Goal: Task Accomplishment & Management: Manage account settings

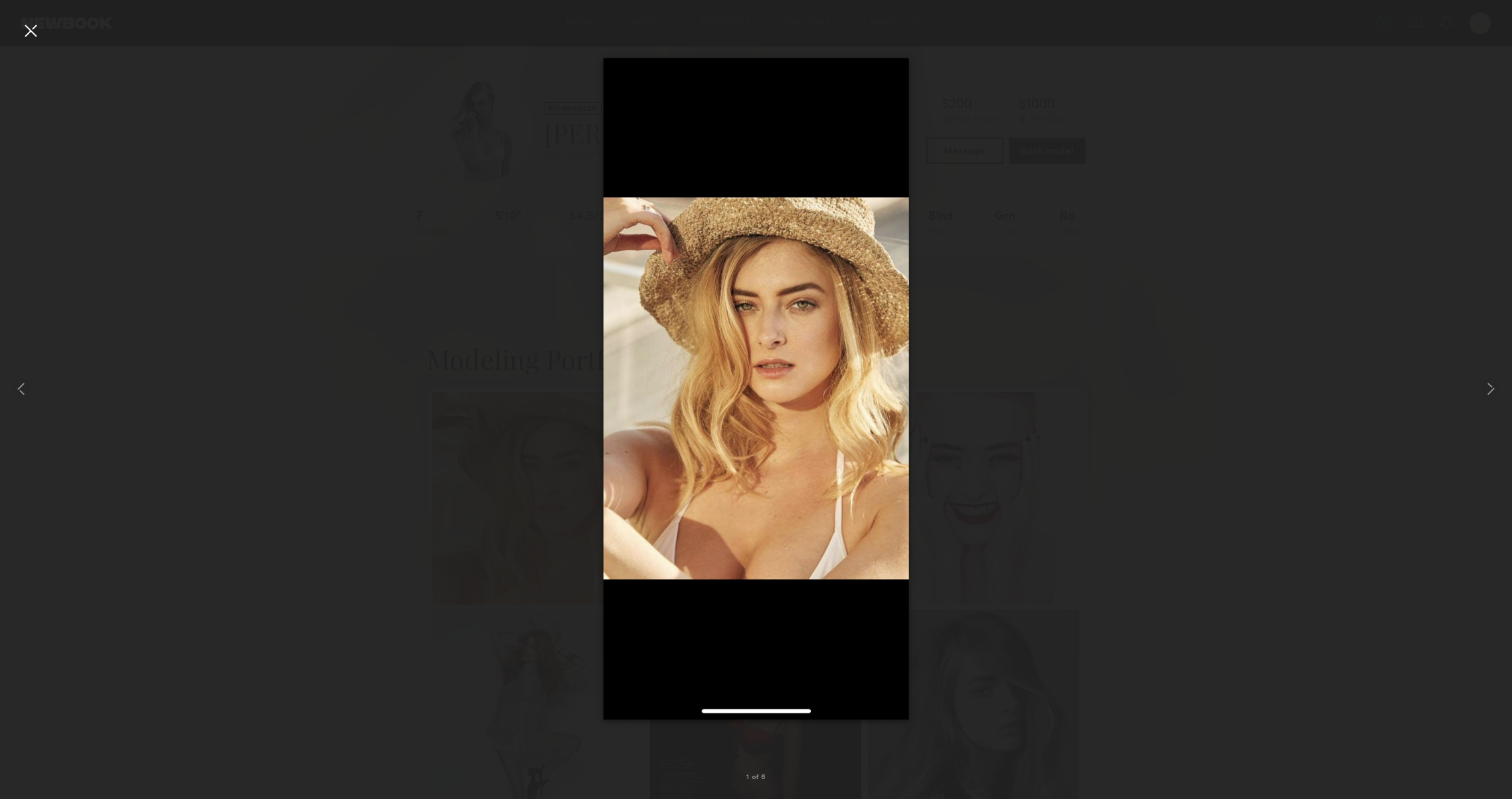
scroll to position [200, 0]
click at [1049, 142] on div at bounding box center [756, 389] width 1512 height 735
click at [32, 33] on div at bounding box center [31, 31] width 22 height 22
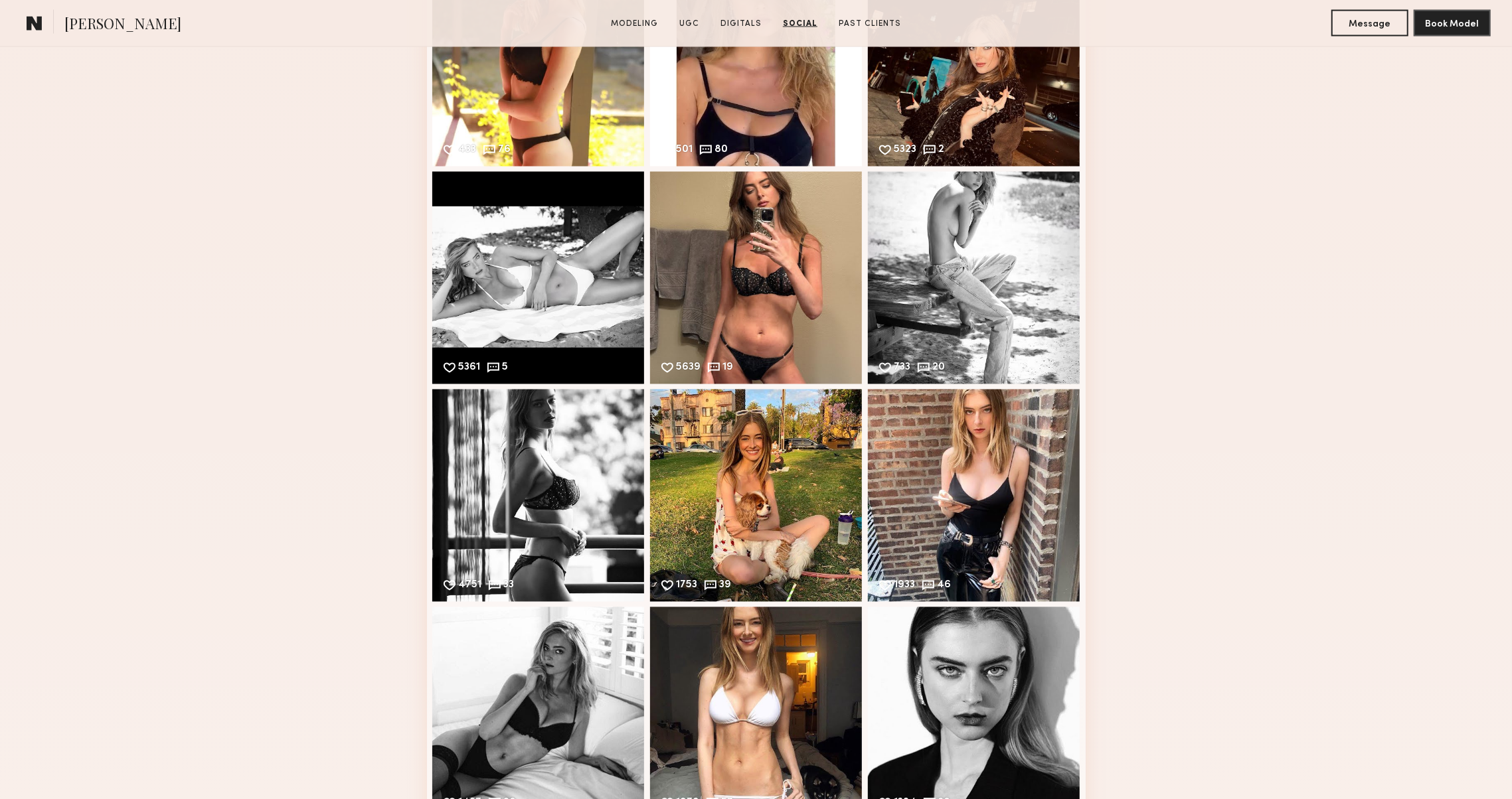
scroll to position [2202, 0]
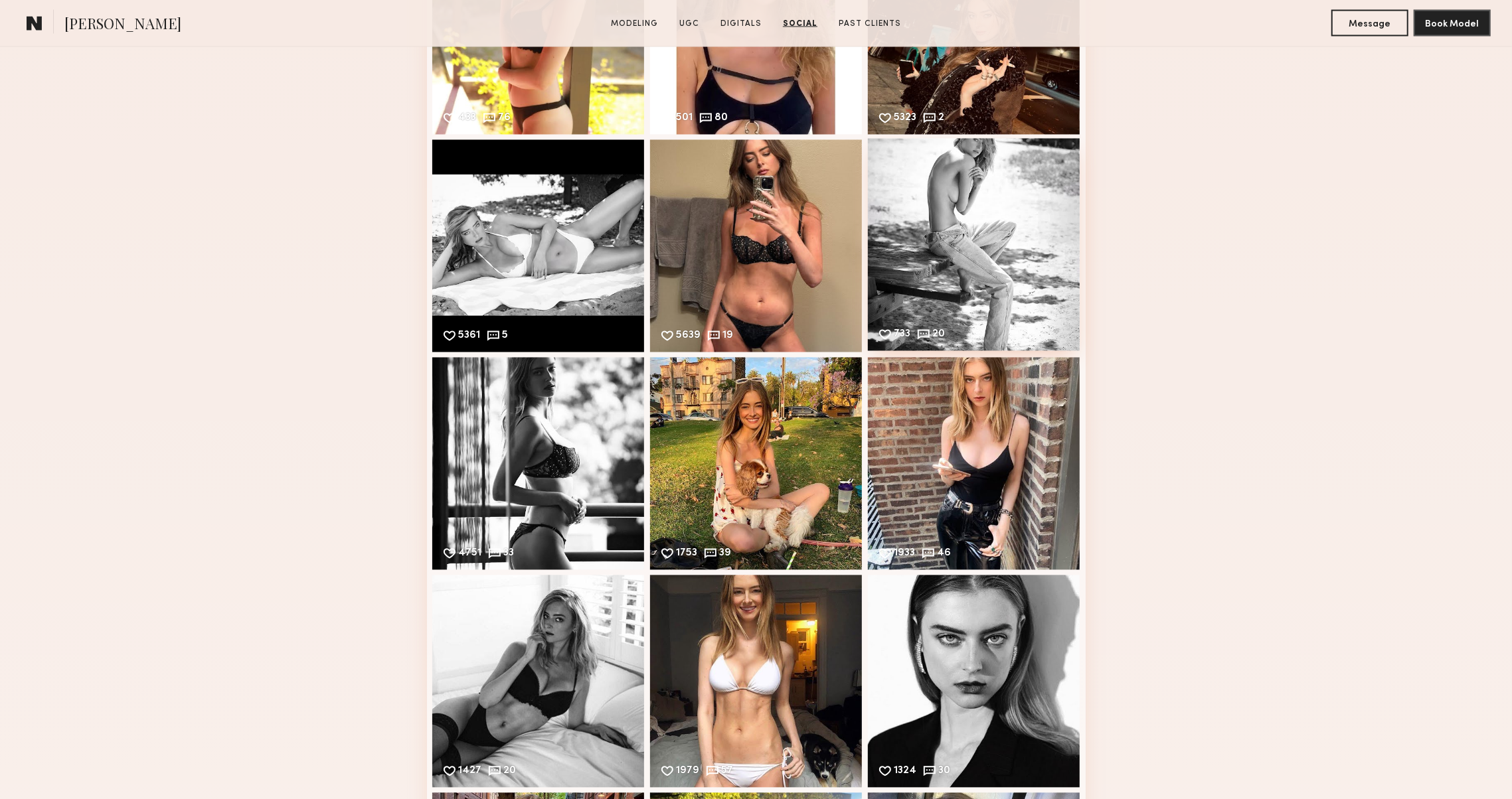
click at [893, 302] on div "733 20 Likes & comments displayed to show model’s engagement" at bounding box center [974, 245] width 213 height 213
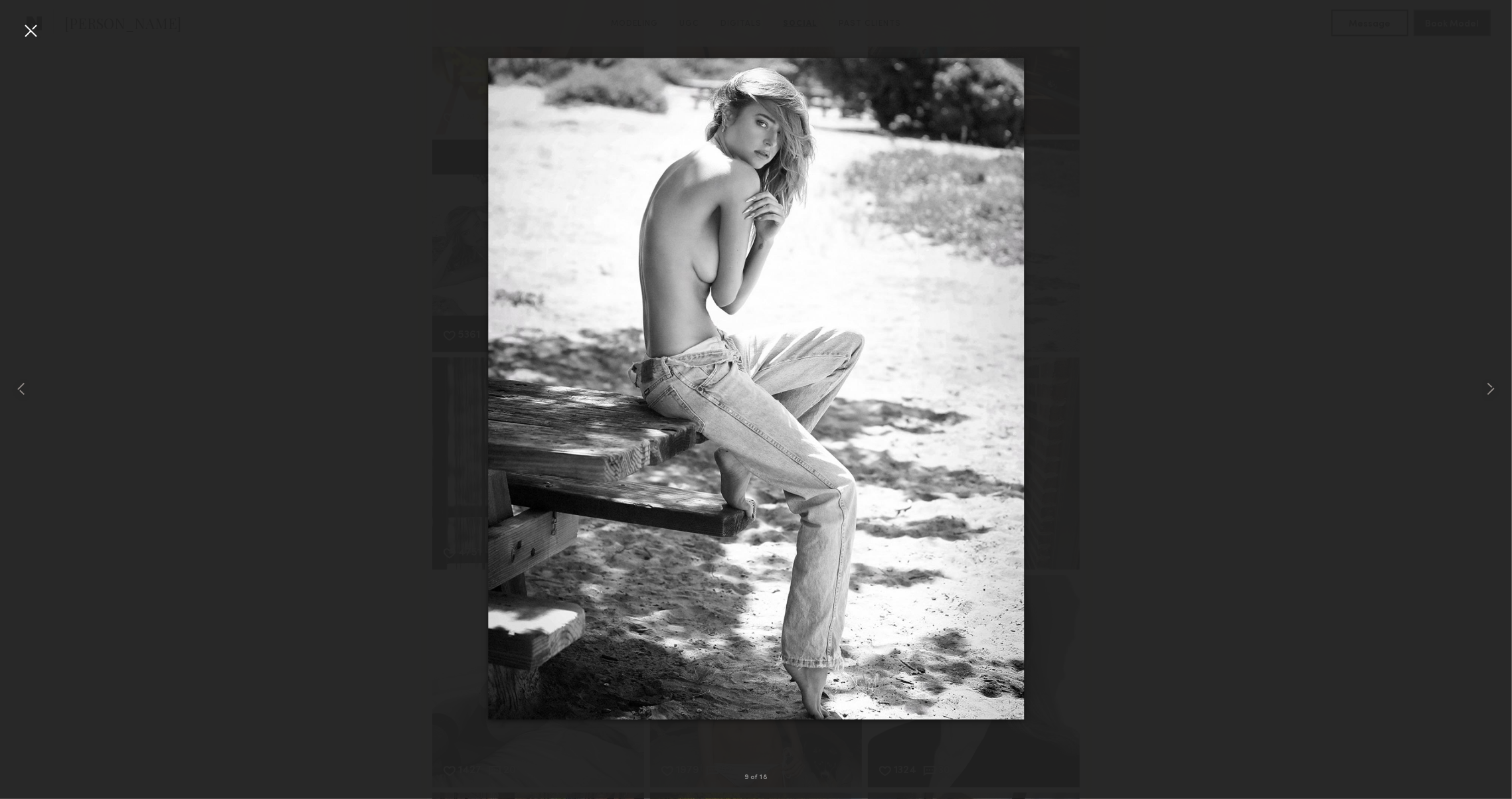
click at [24, 30] on div at bounding box center [31, 31] width 22 height 22
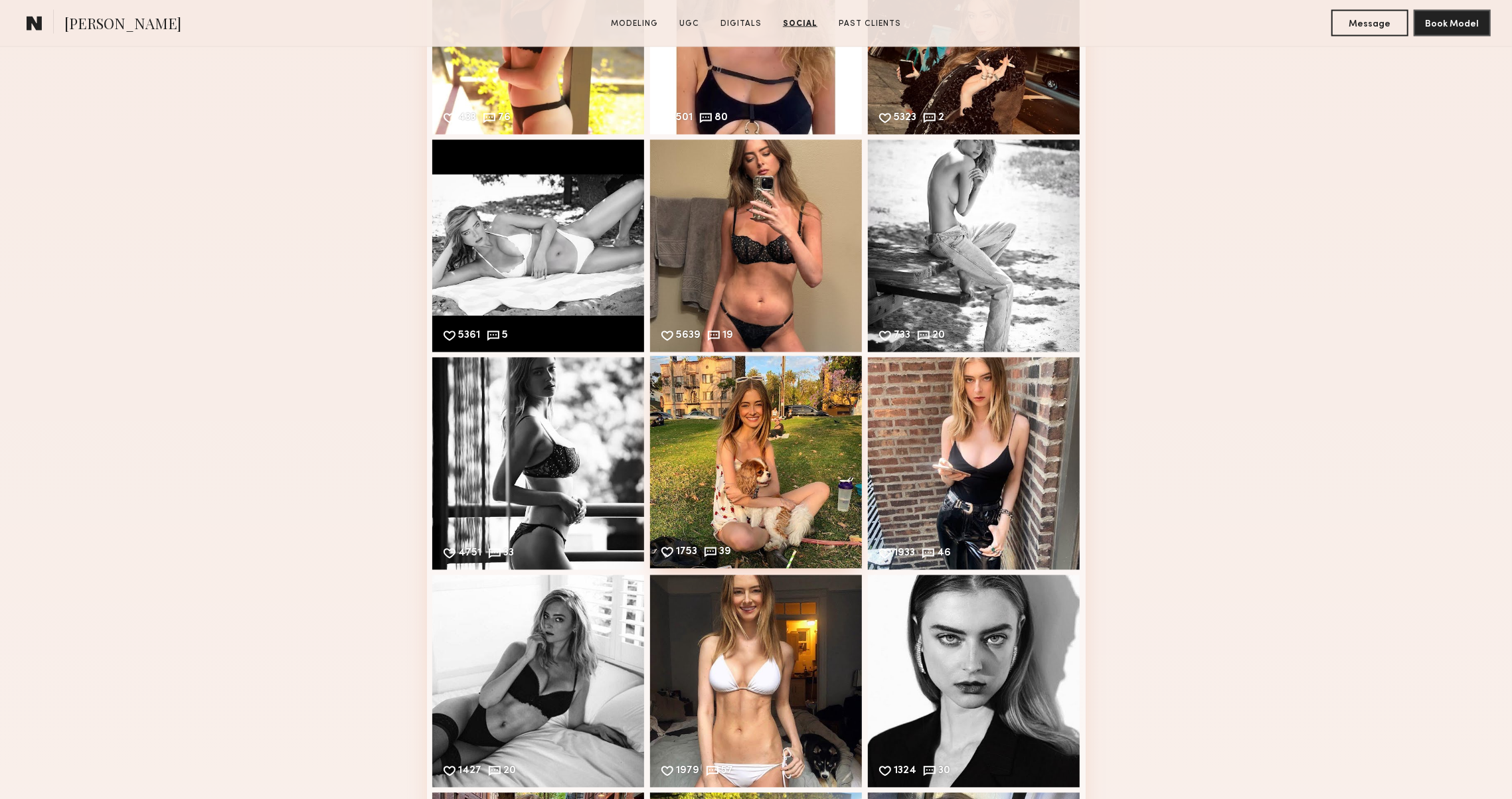
click at [689, 482] on div "1753 39 Likes & comments displayed to show model’s engagement" at bounding box center [756, 463] width 213 height 213
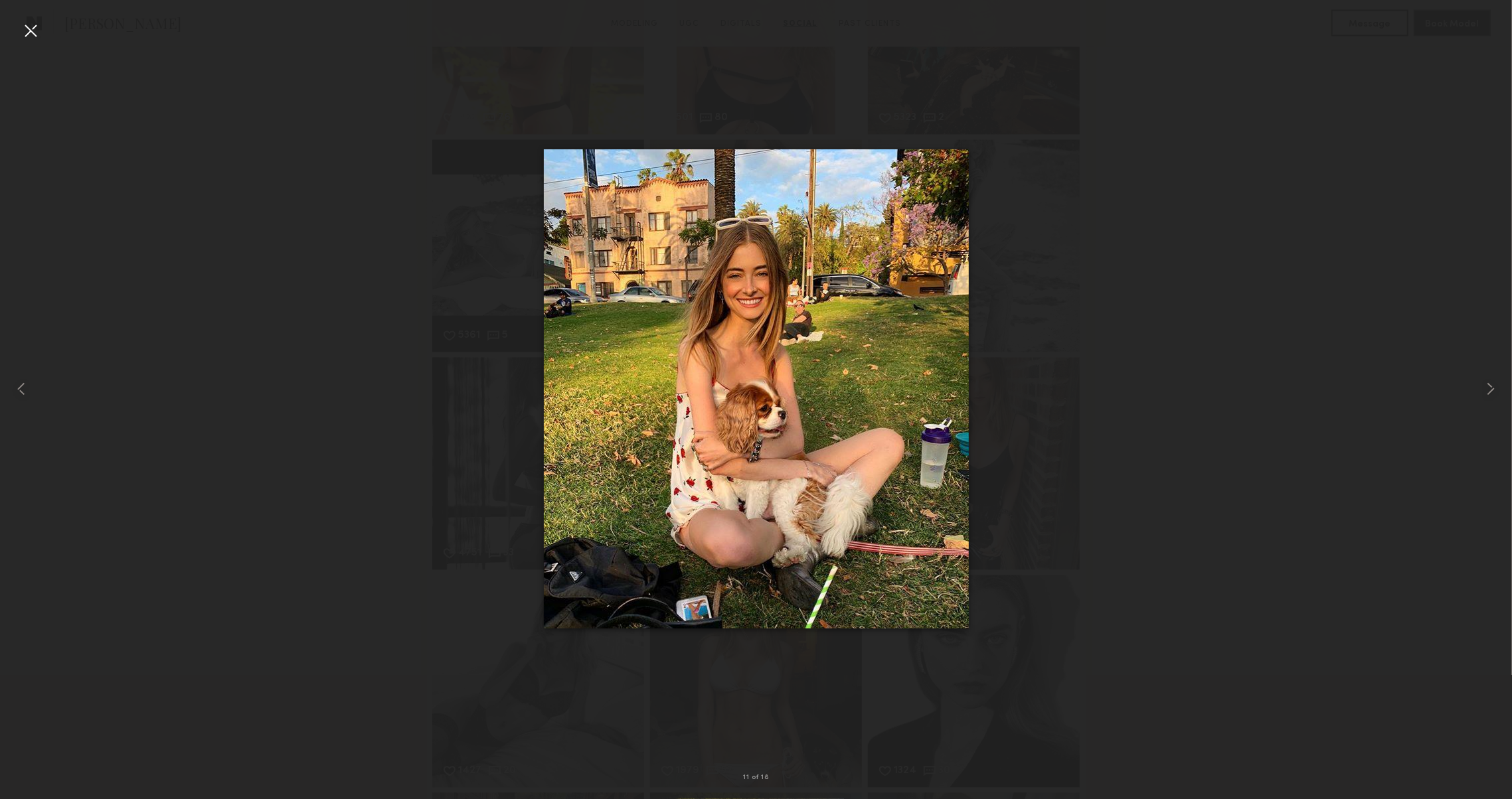
click at [32, 20] on div at bounding box center [31, 31] width 22 height 22
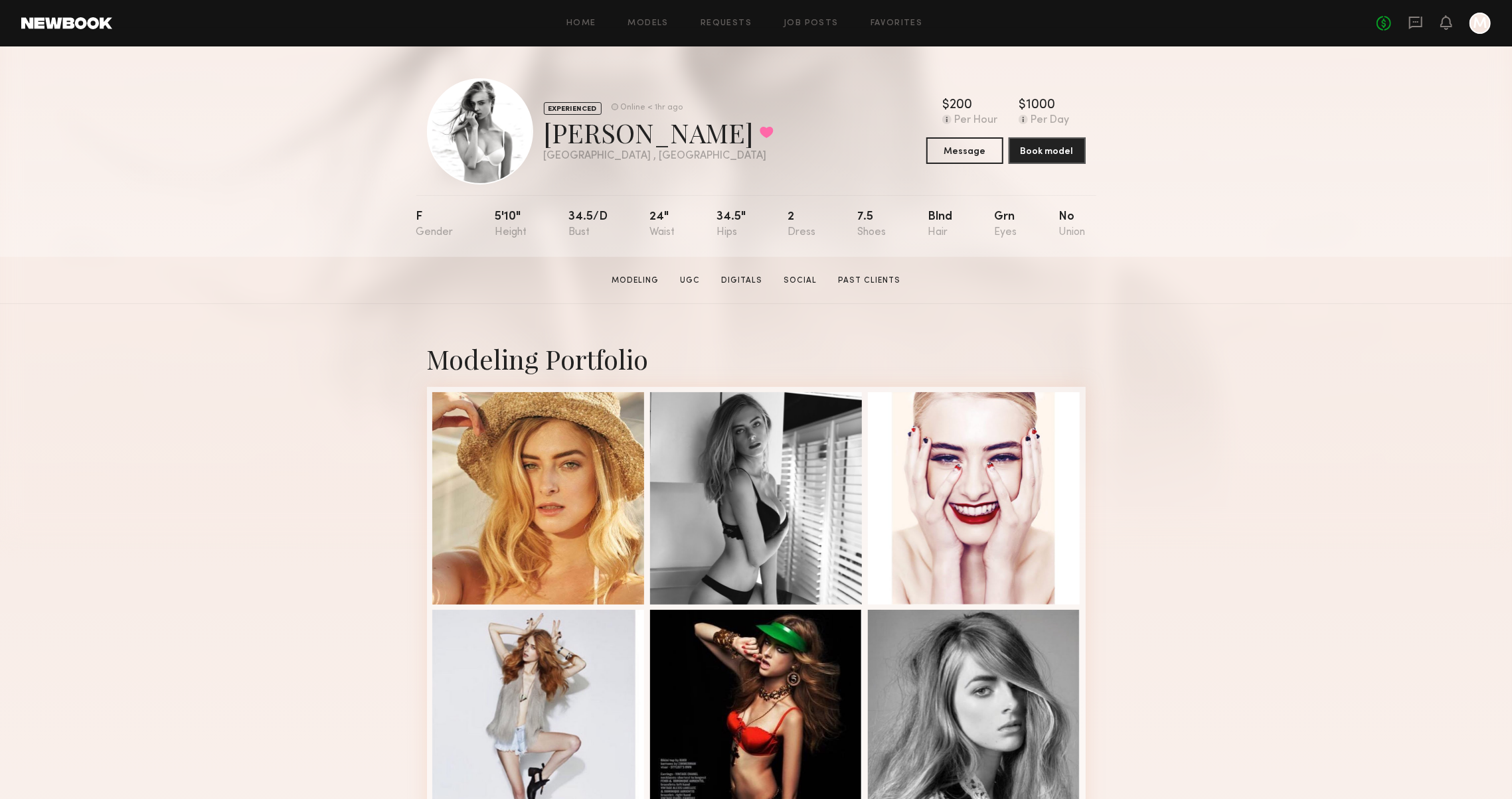
scroll to position [0, 0]
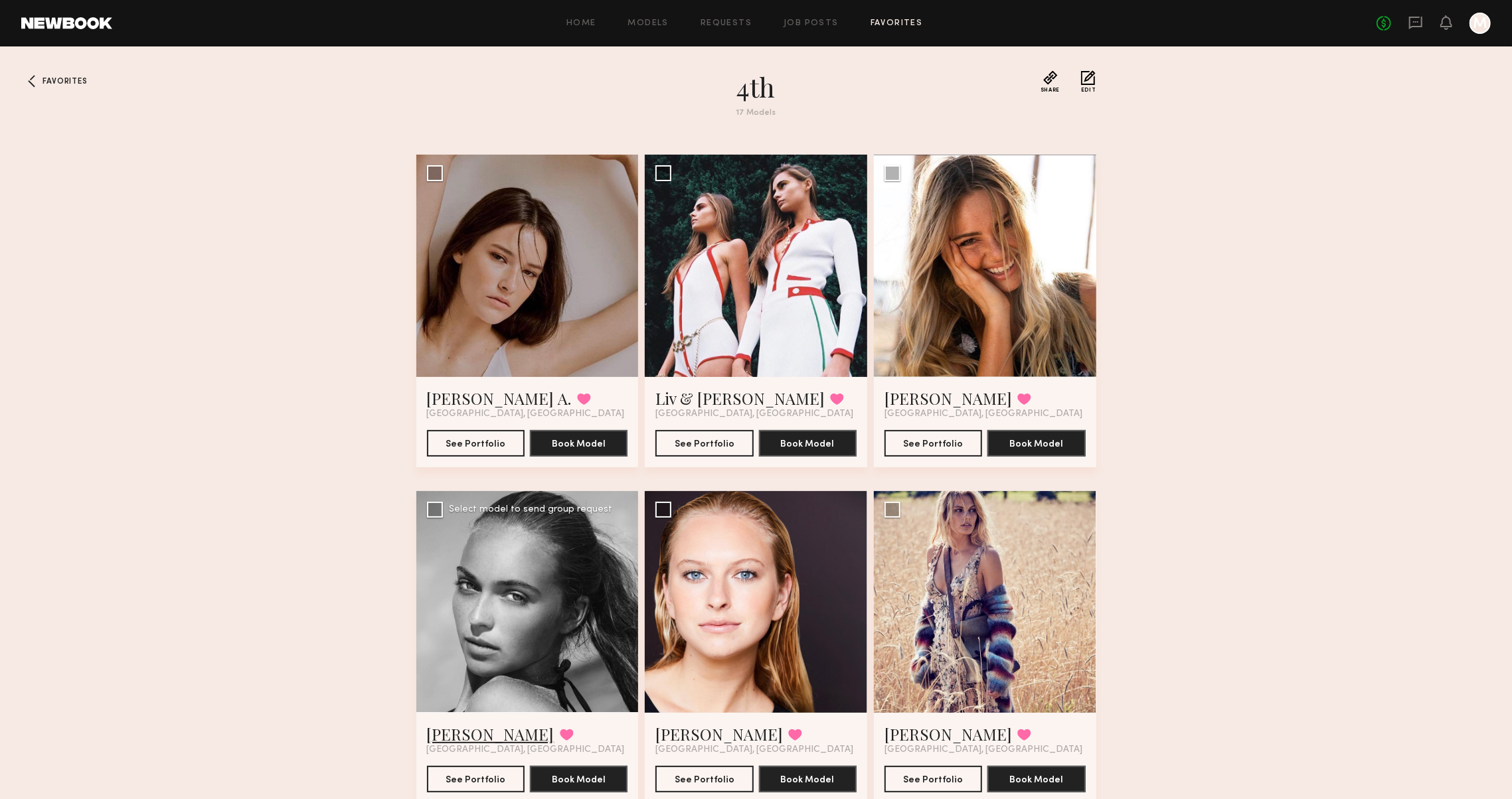
click at [470, 729] on link "[PERSON_NAME]" at bounding box center [490, 734] width 127 height 22
click at [1409, 17] on icon at bounding box center [1416, 22] width 14 height 14
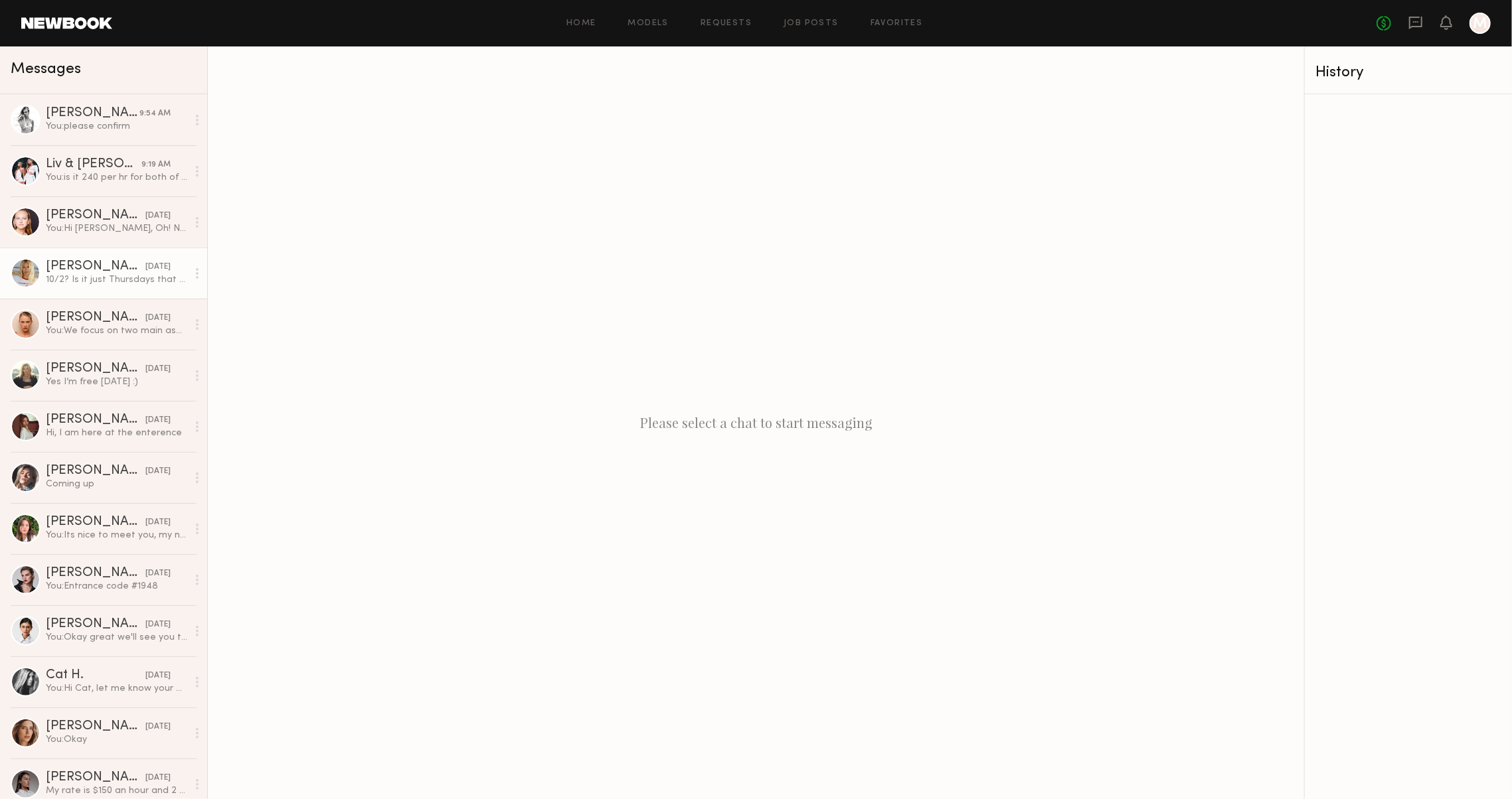
click at [83, 292] on link "Emily T. 09/09/2025 10/2? Is it just Thursdays that you have available? If so w…" at bounding box center [104, 272] width 207 height 51
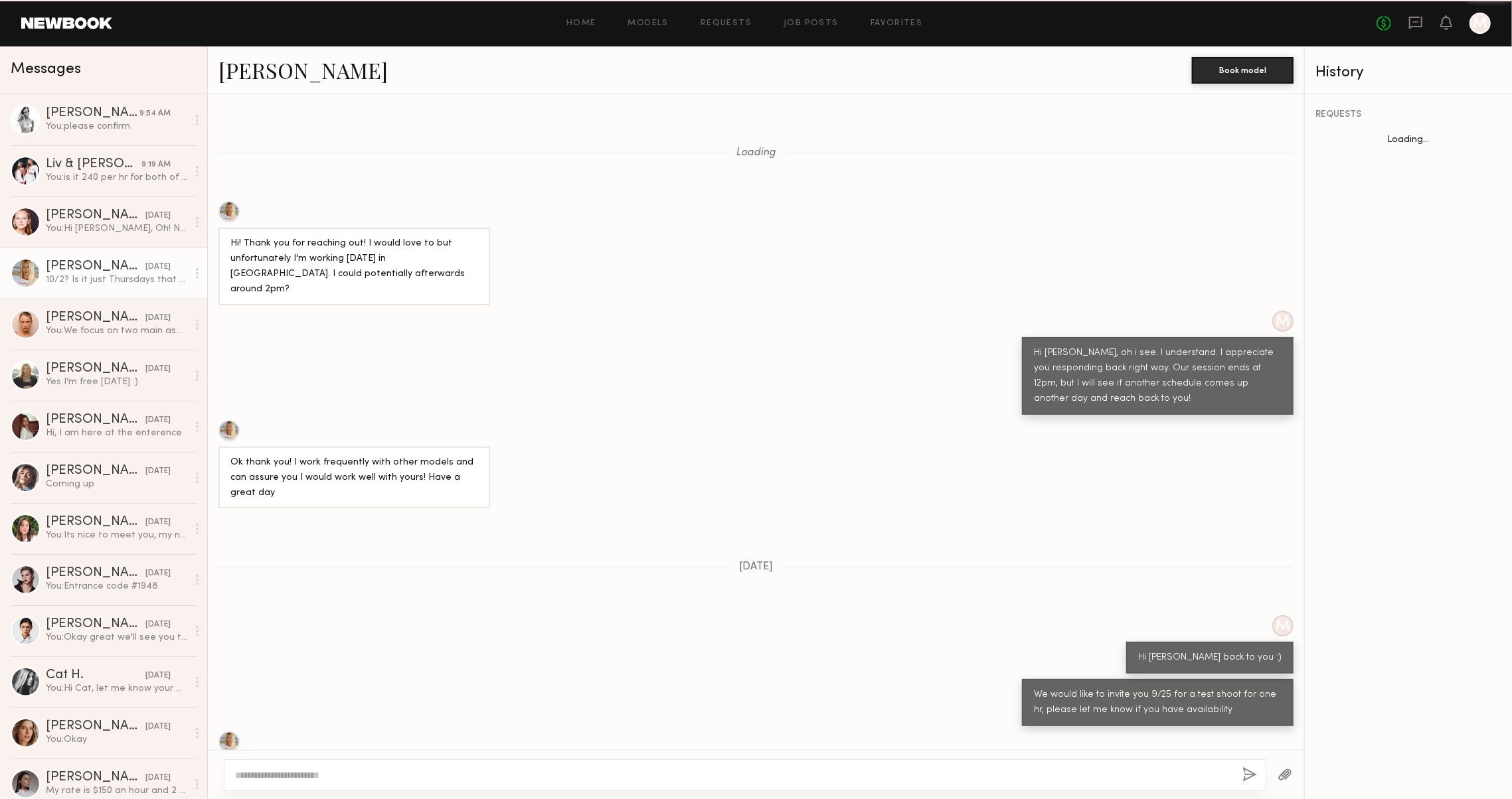
scroll to position [589, 0]
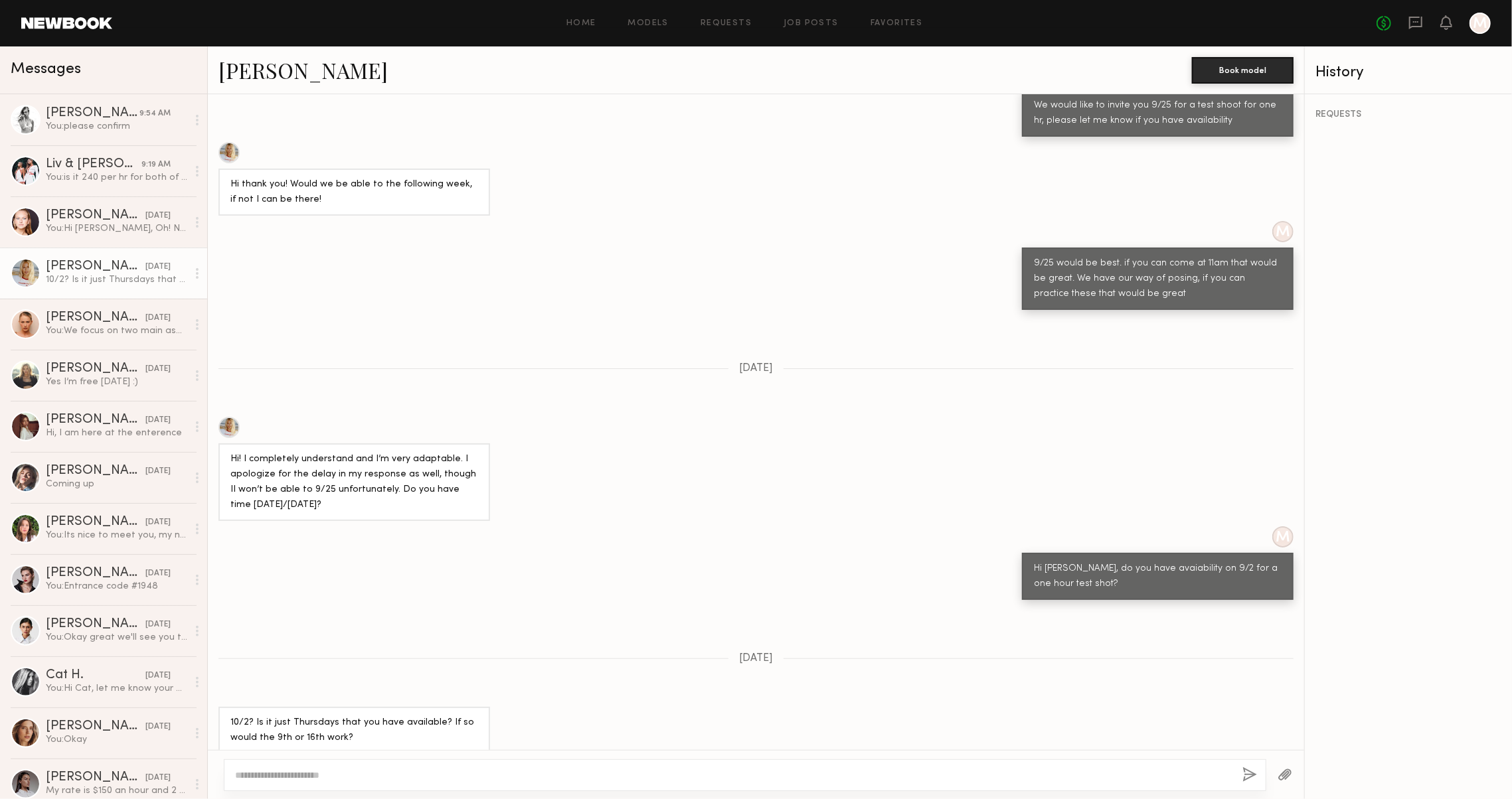
click at [232, 66] on link "Emily T." at bounding box center [303, 70] width 170 height 29
click at [73, 17] on link at bounding box center [67, 23] width 91 height 12
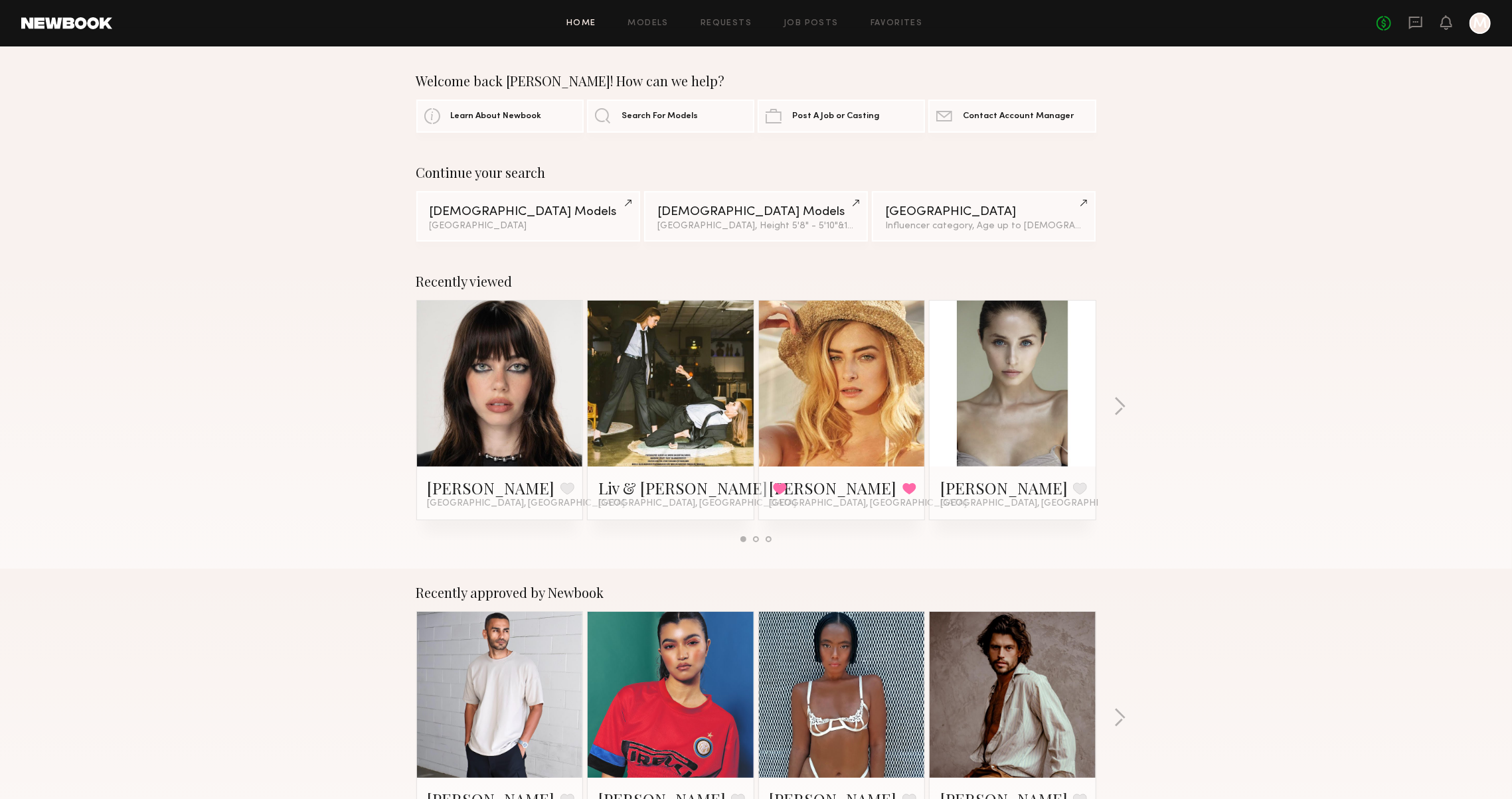
click at [654, 6] on header "Home Models Requests Job Posts Favorites Sign Out No fees up to $5,000 M" at bounding box center [756, 23] width 1512 height 47
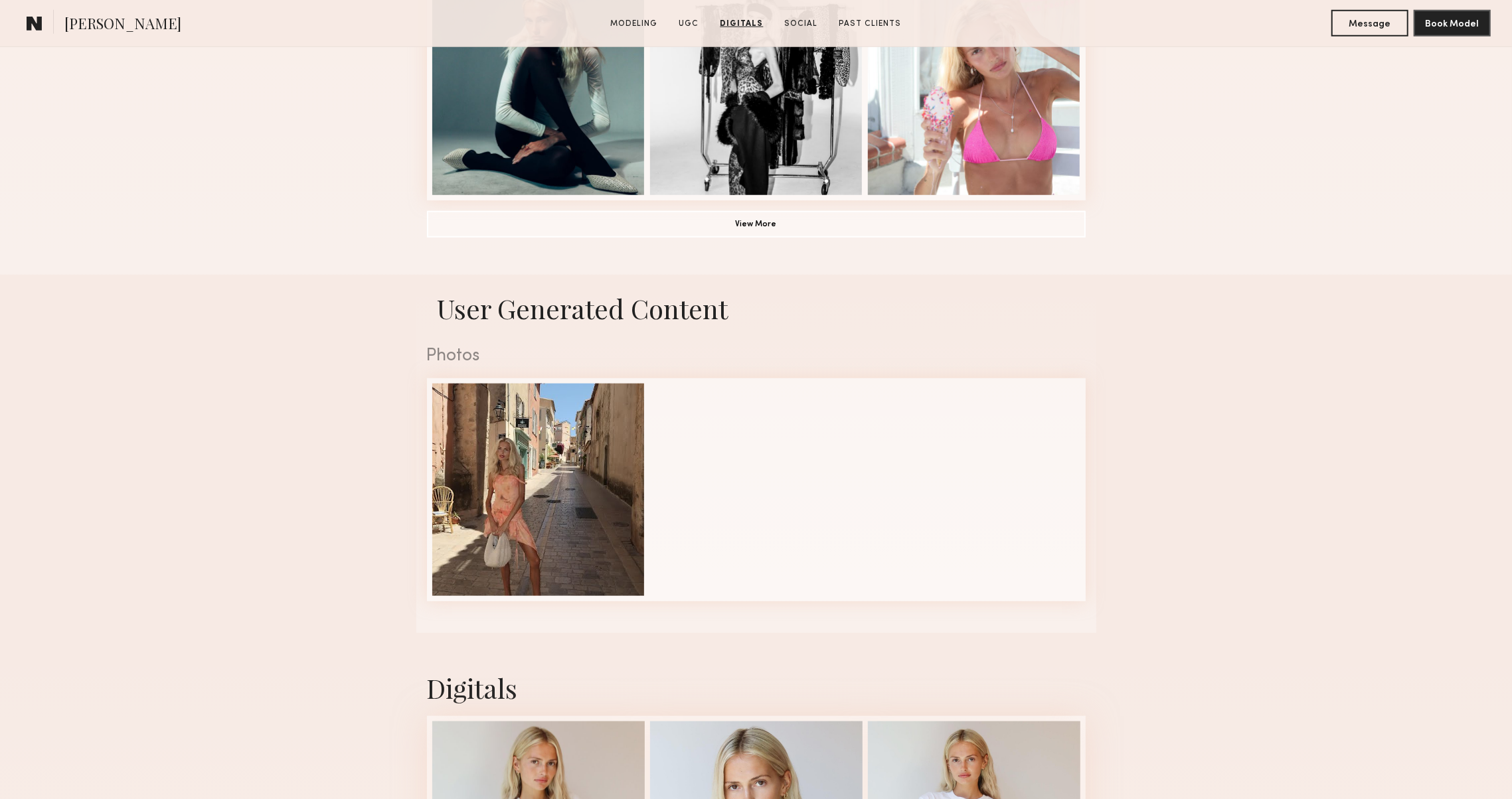
scroll to position [1043, 0]
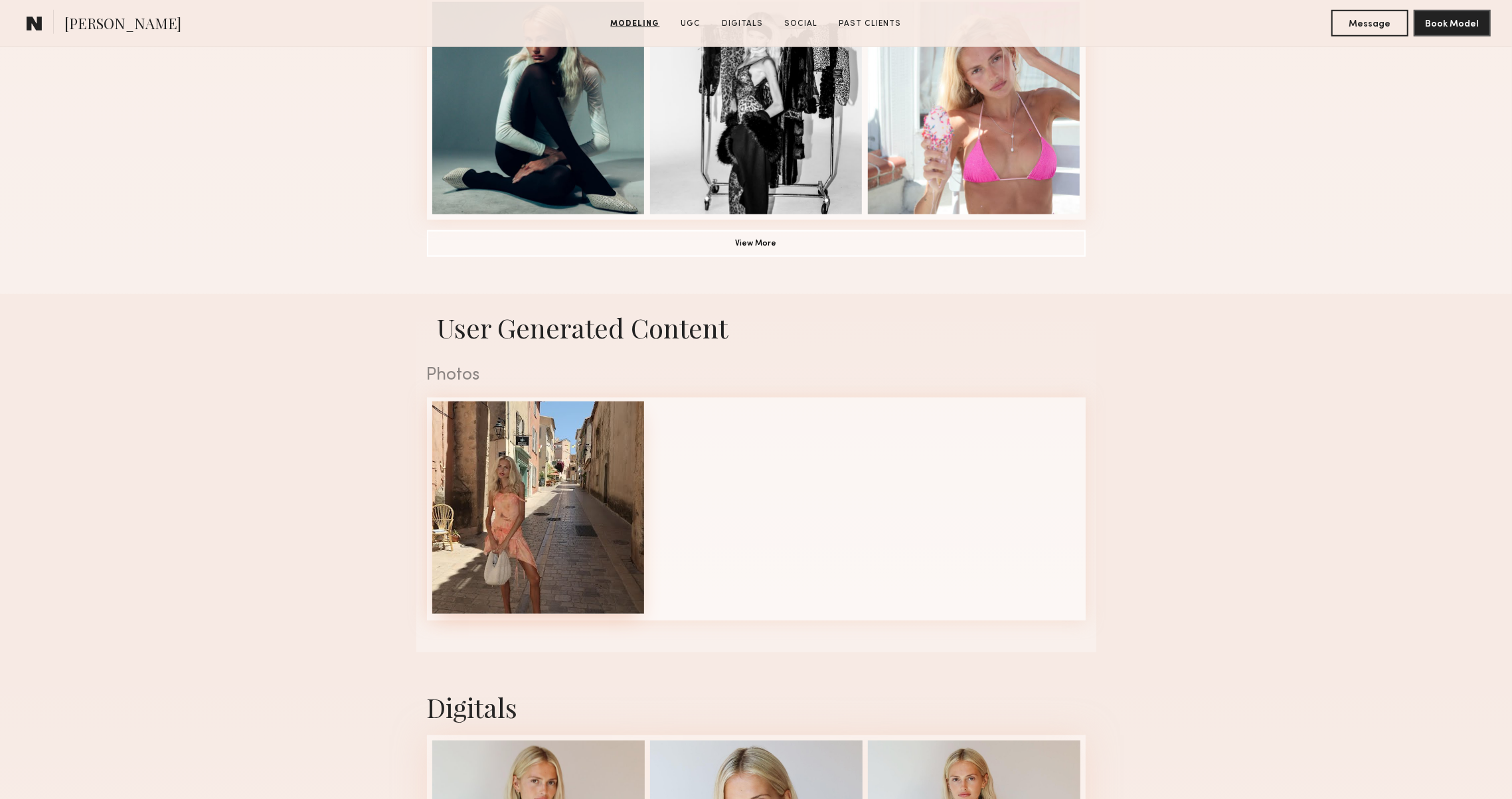
click at [468, 425] on div at bounding box center [539, 508] width 213 height 213
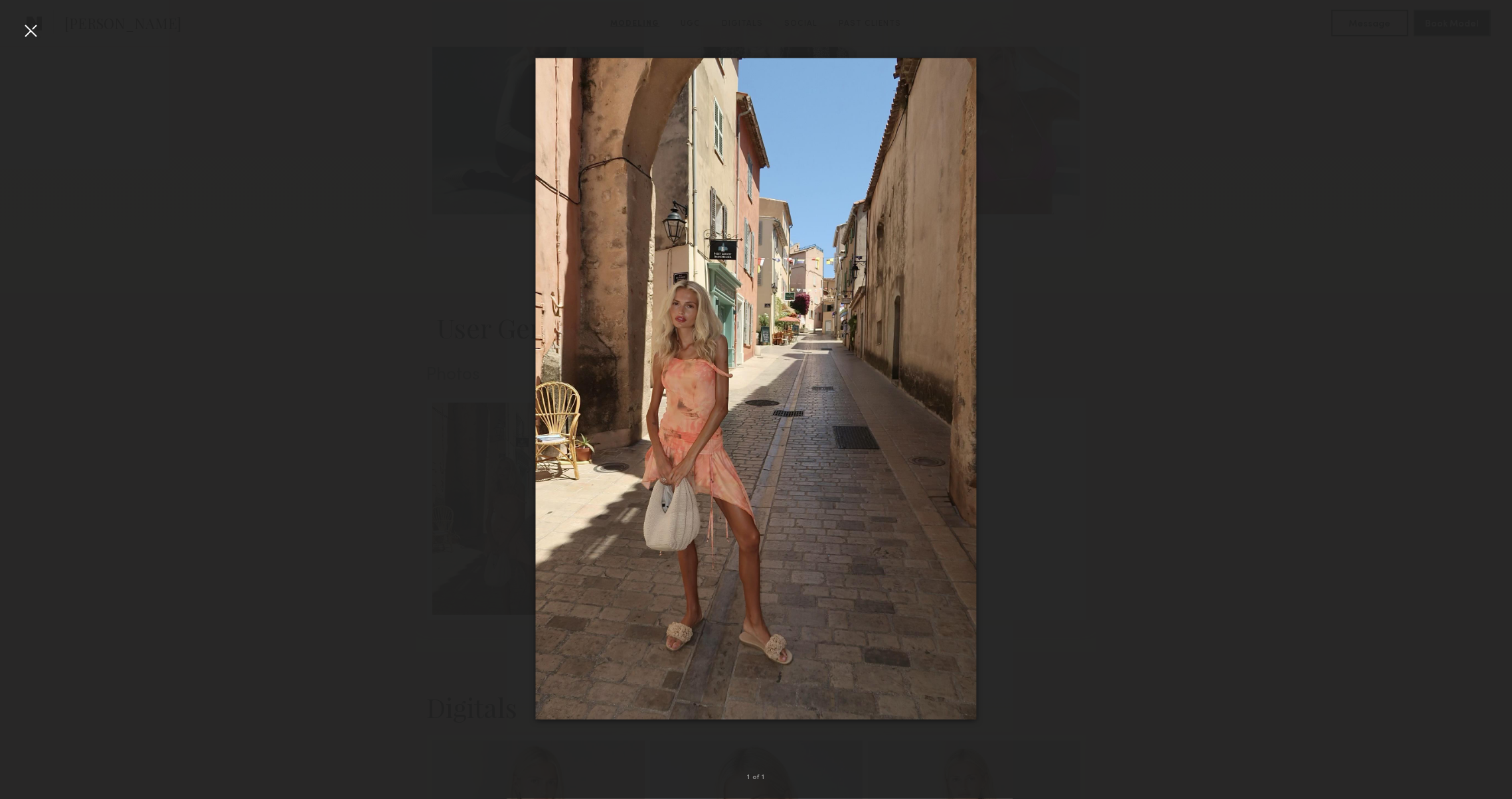
click at [24, 30] on div at bounding box center [31, 31] width 22 height 22
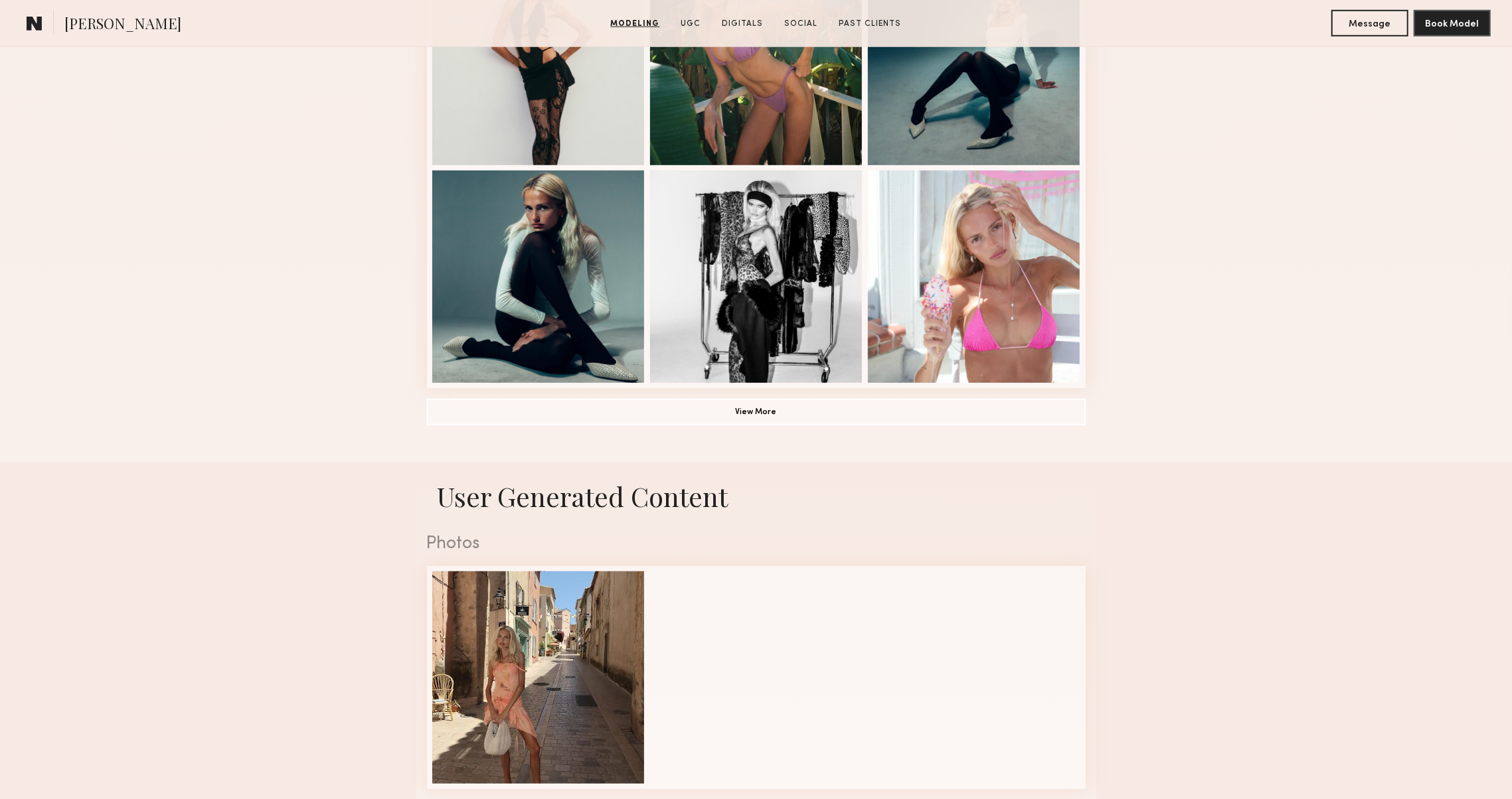
scroll to position [873, 0]
click at [468, 405] on button "View More" at bounding box center [756, 412] width 659 height 27
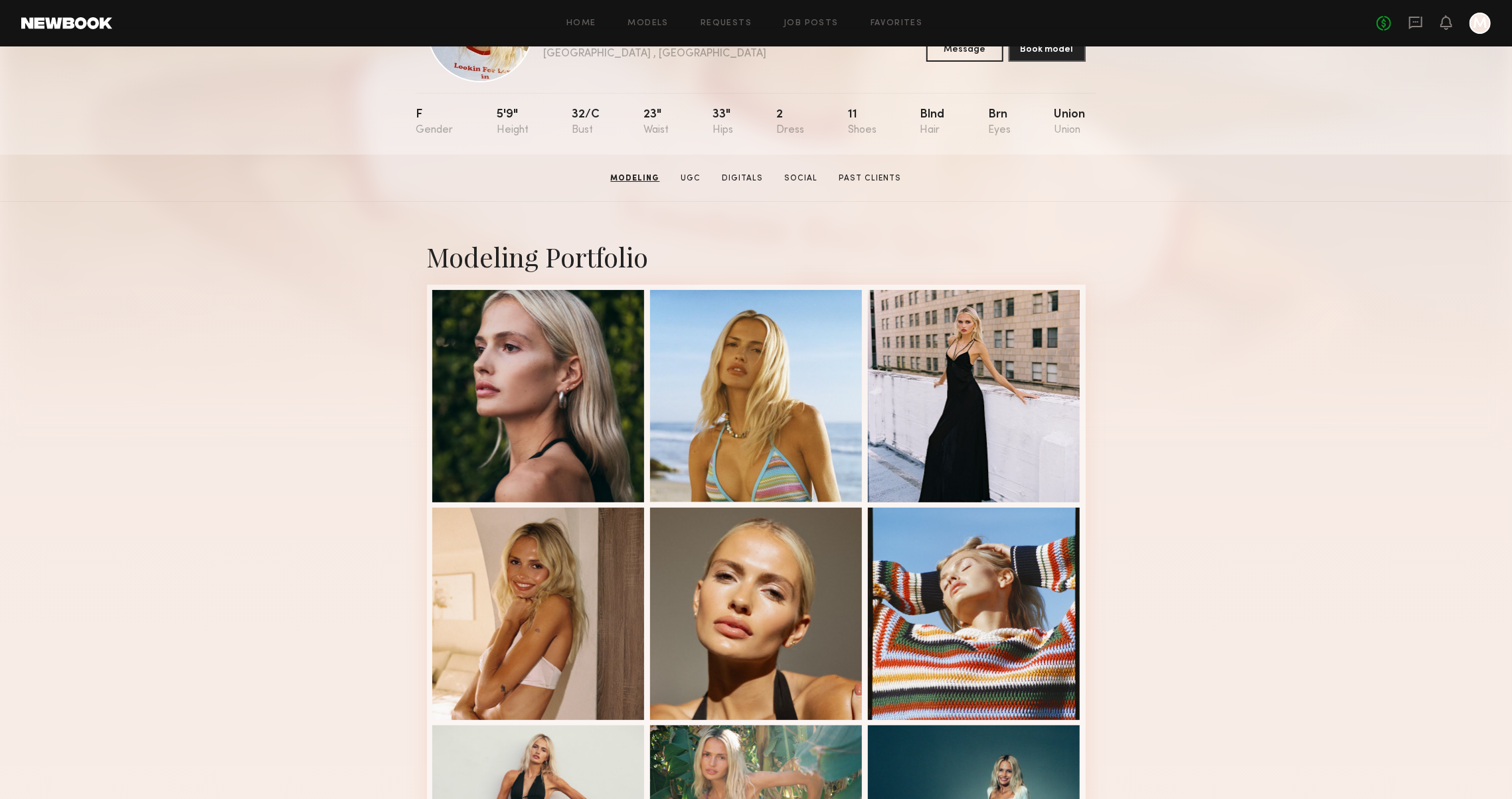
scroll to position [101, 0]
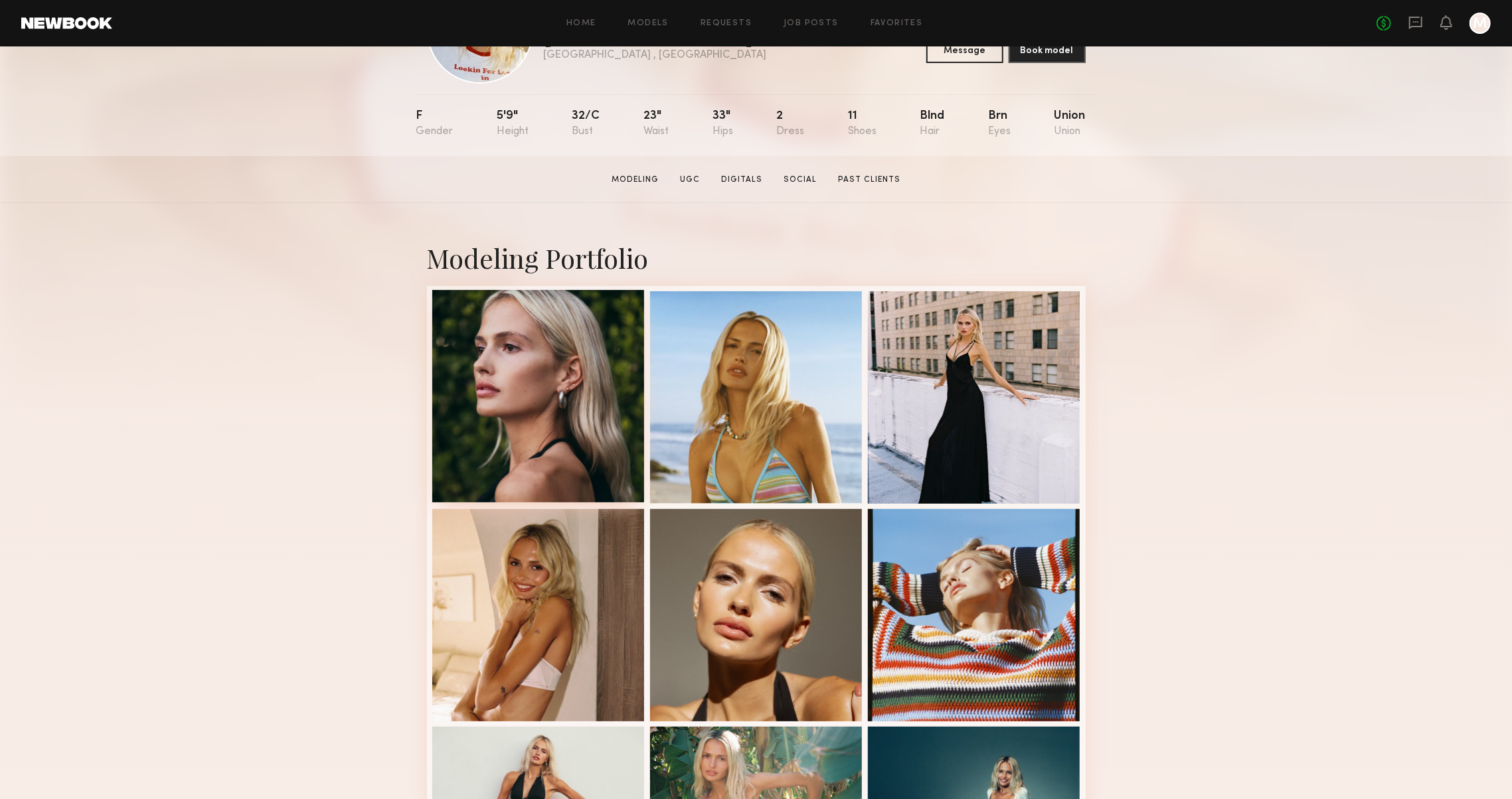
click at [579, 406] on div at bounding box center [539, 397] width 213 height 213
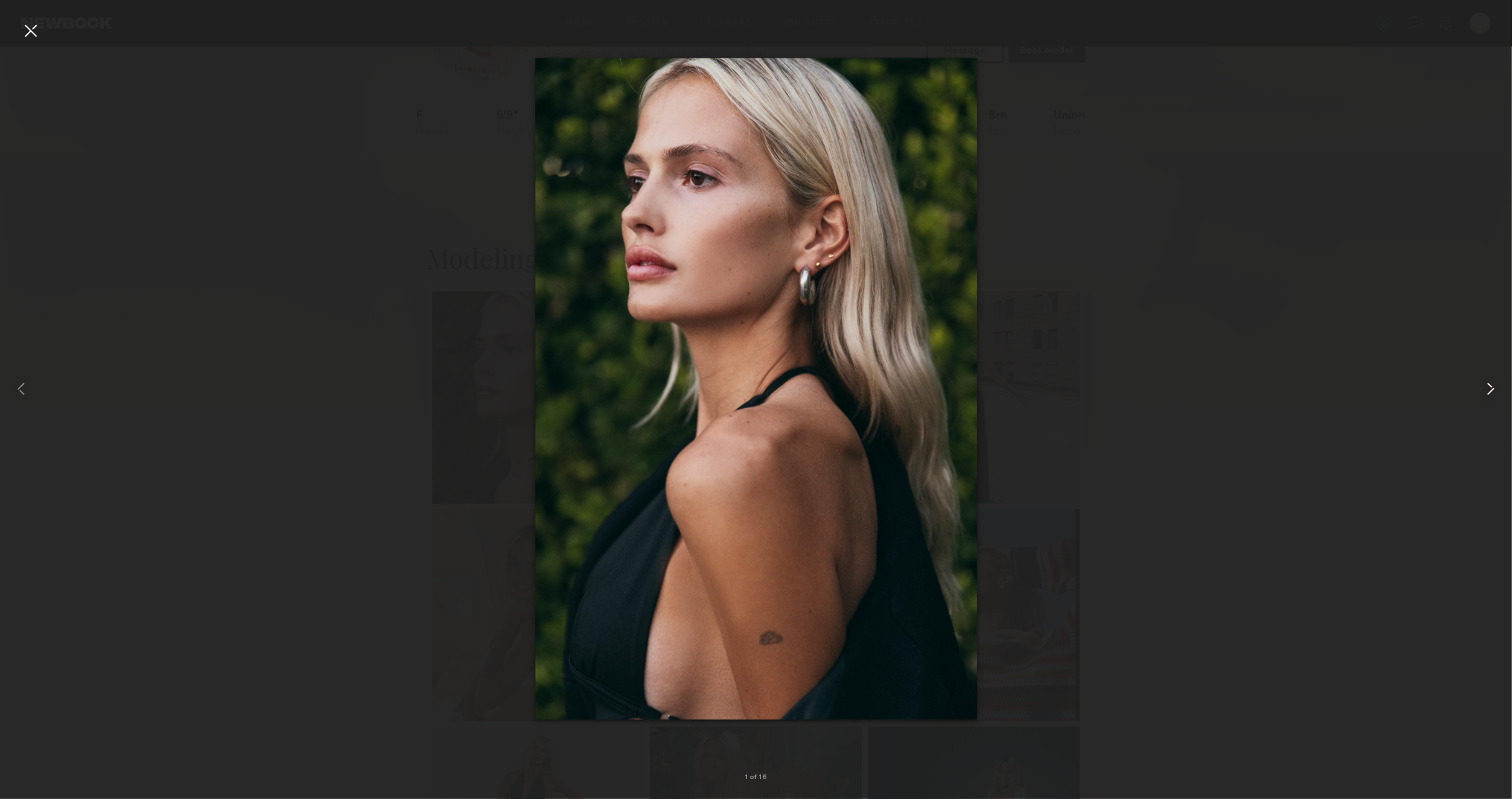
click at [1489, 385] on common-icon at bounding box center [1491, 389] width 22 height 22
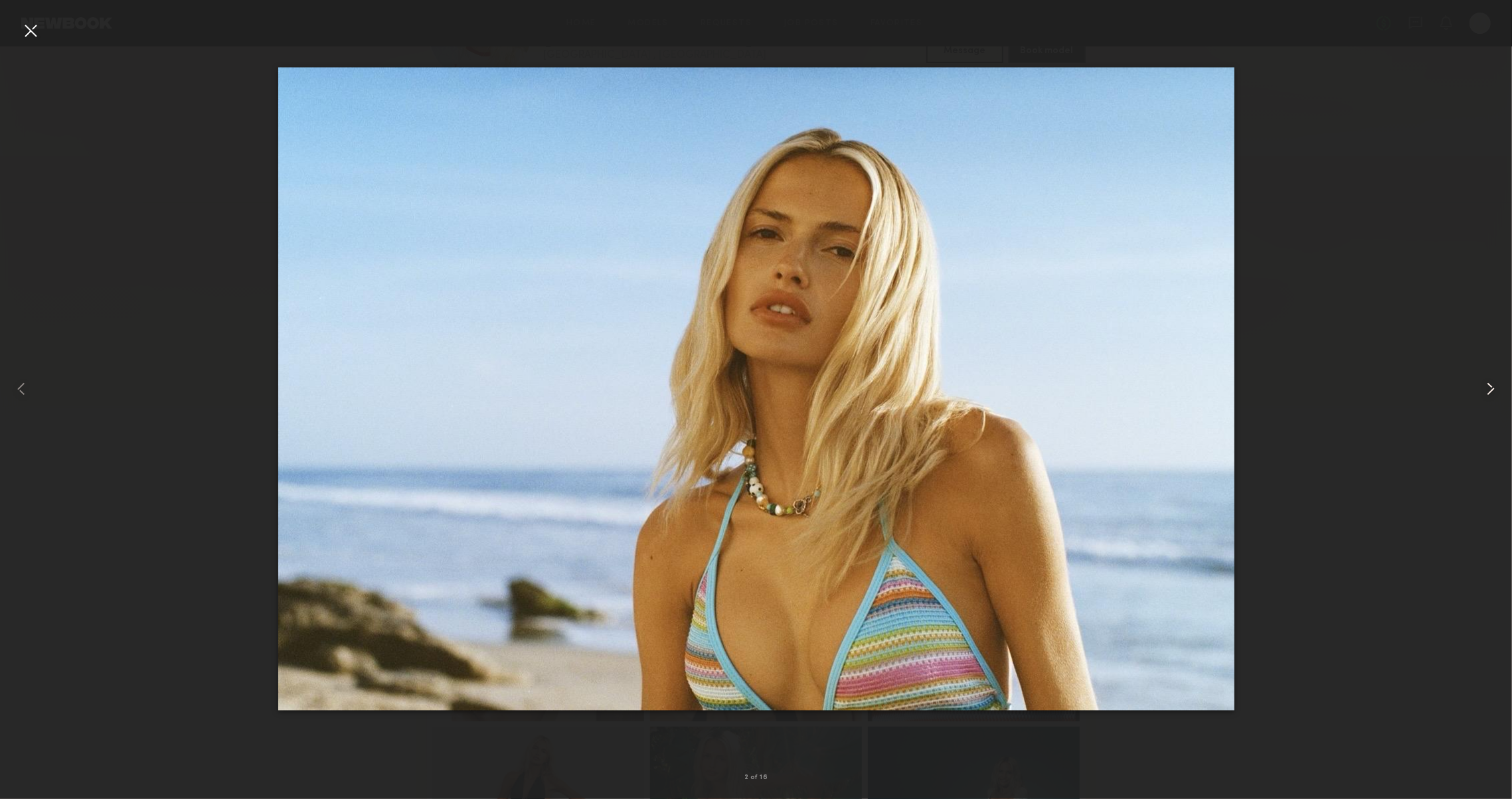
click at [1489, 385] on common-icon at bounding box center [1491, 389] width 22 height 22
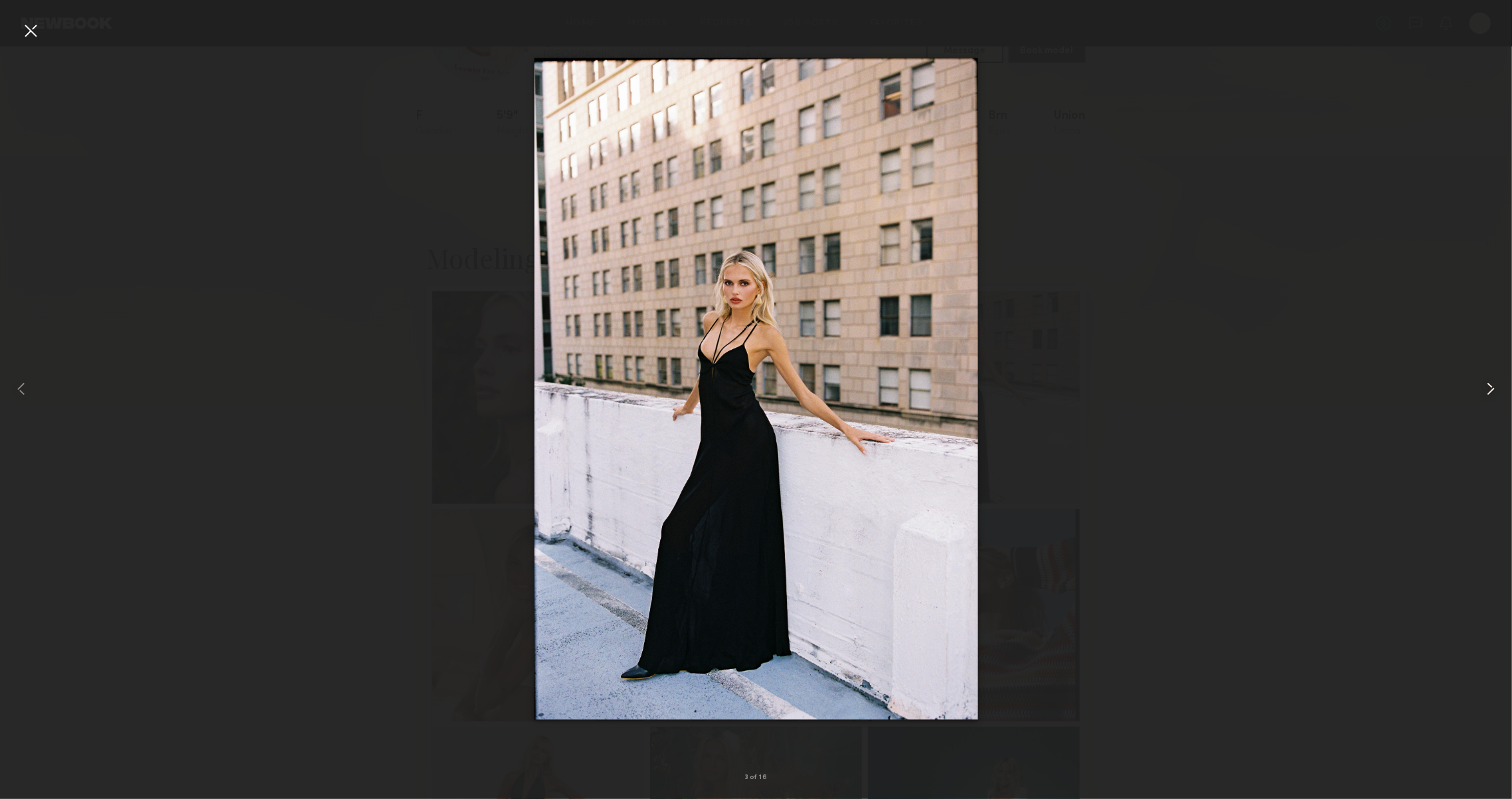
click at [1493, 387] on common-icon at bounding box center [1491, 389] width 22 height 22
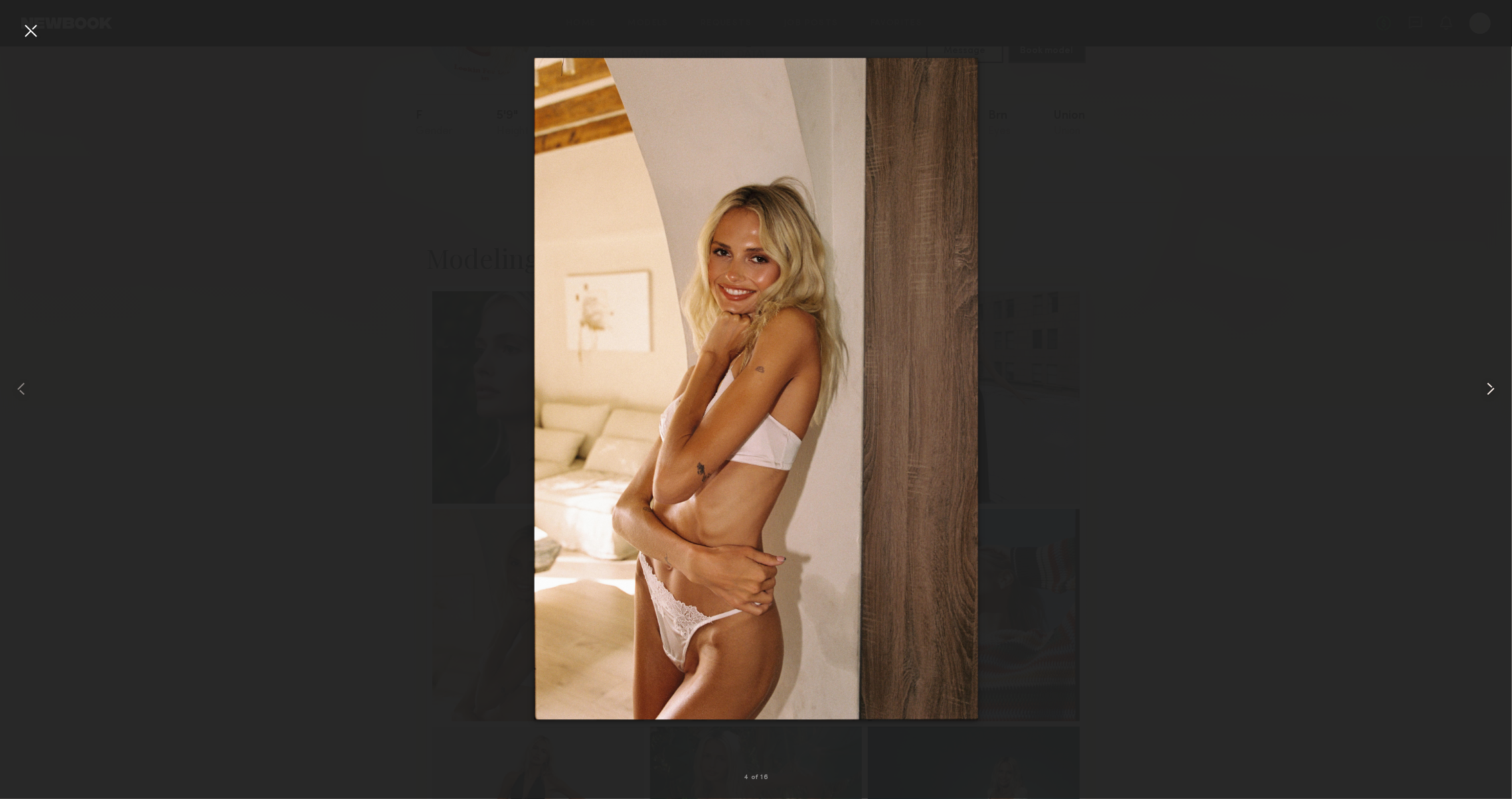
click at [1493, 387] on common-icon at bounding box center [1491, 389] width 22 height 22
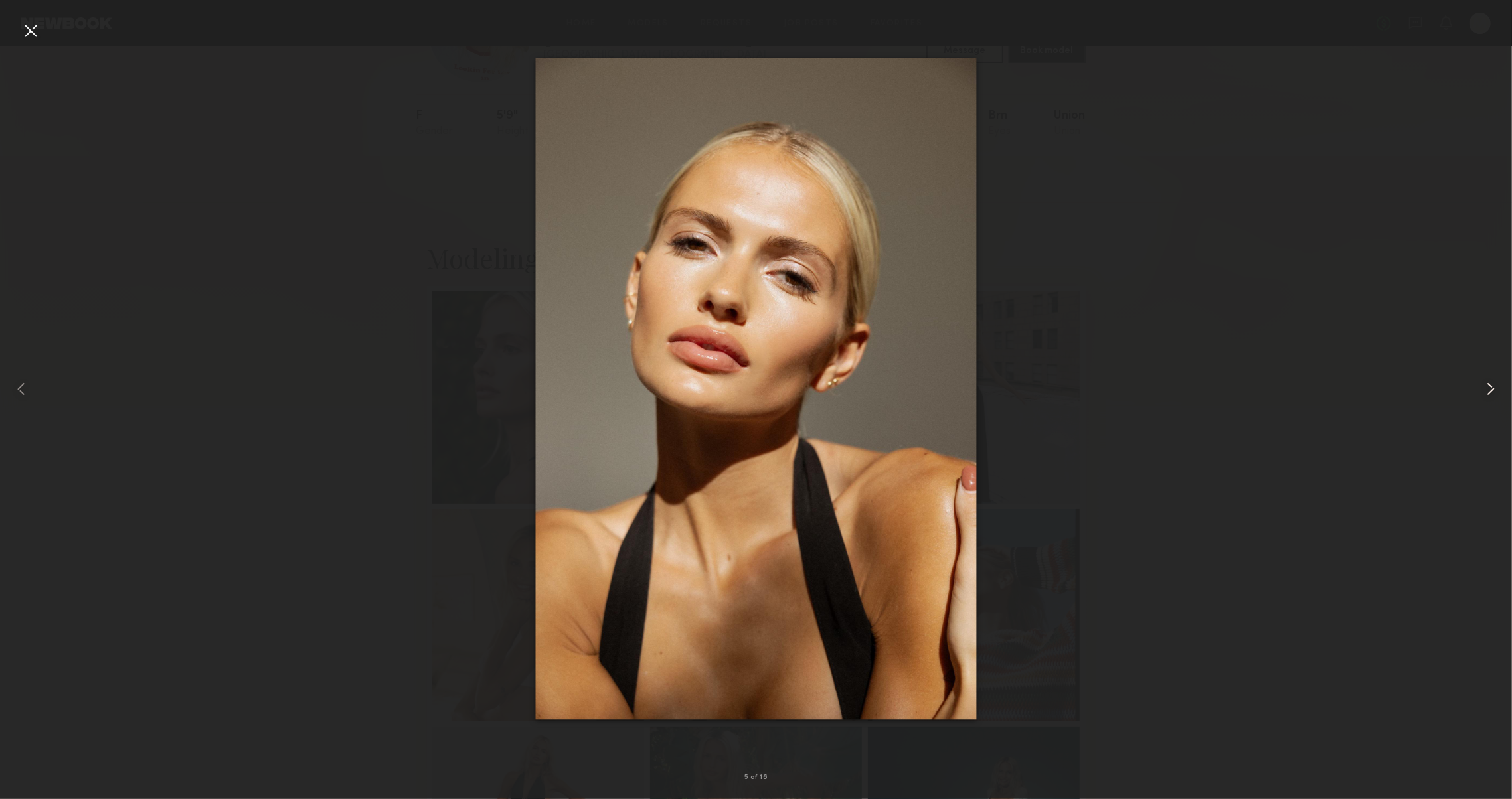
click at [1494, 387] on common-icon at bounding box center [1491, 389] width 22 height 22
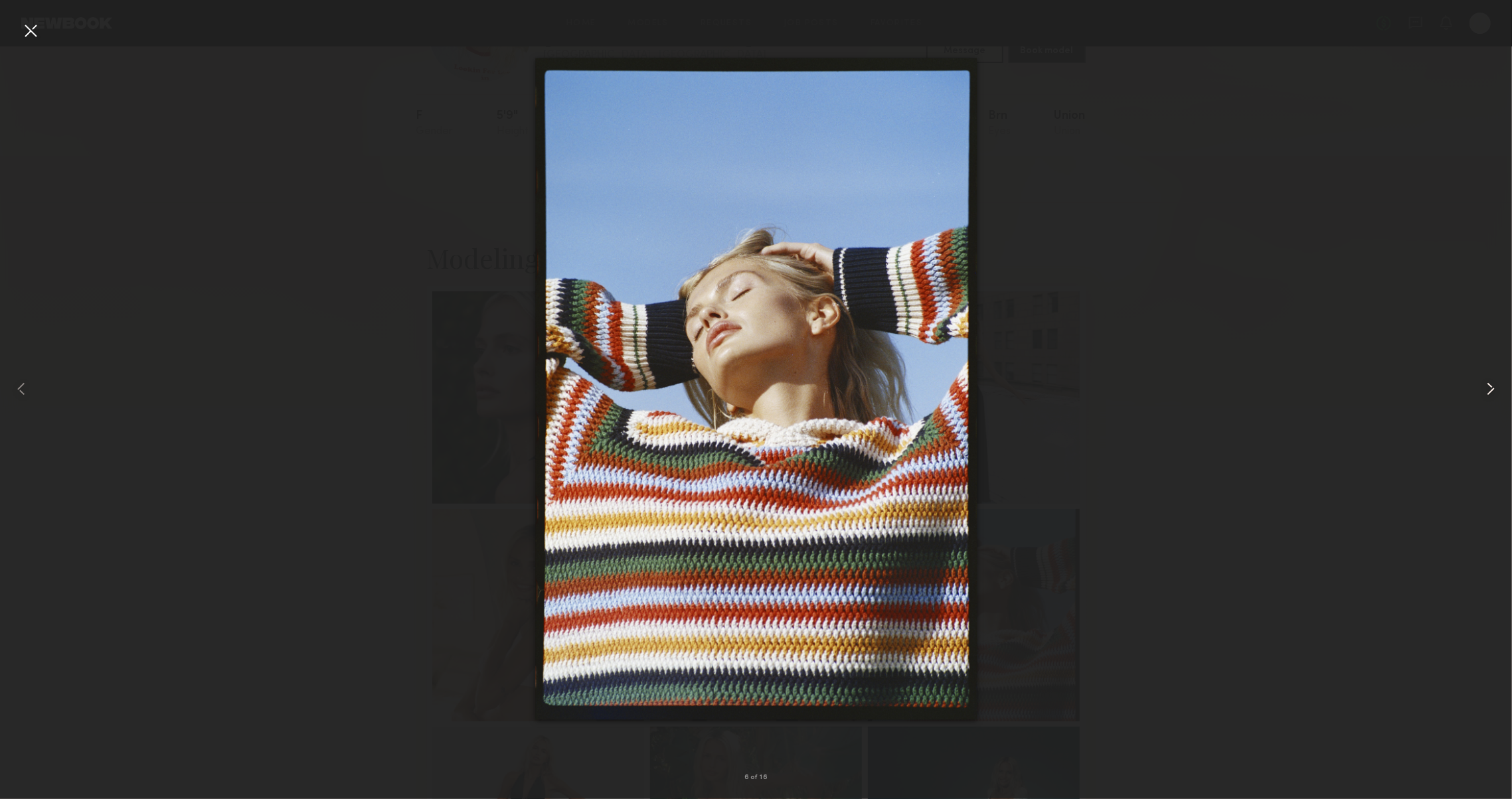
click at [1495, 389] on common-icon at bounding box center [1491, 389] width 22 height 22
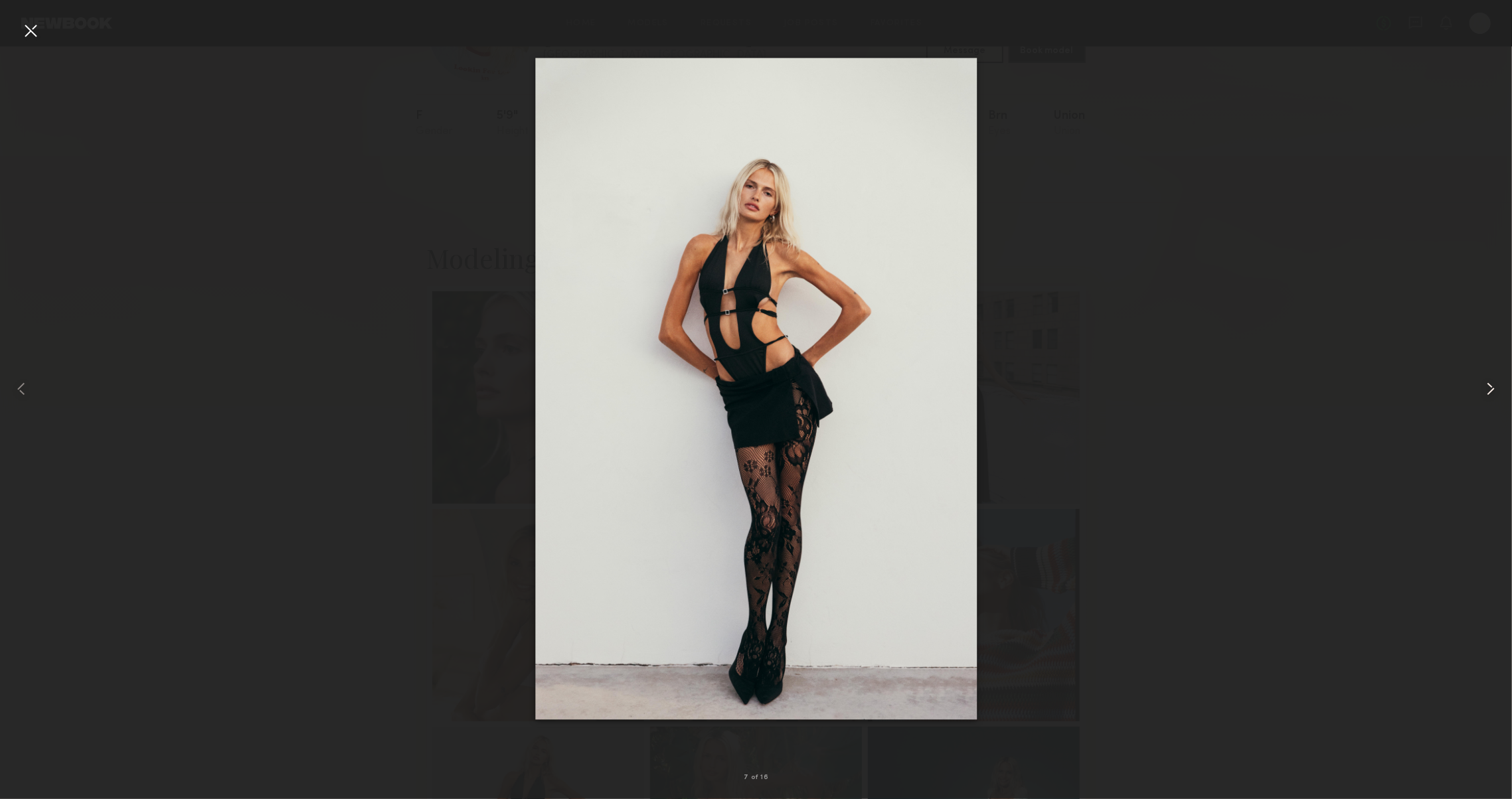
click at [1496, 389] on common-icon at bounding box center [1491, 389] width 22 height 22
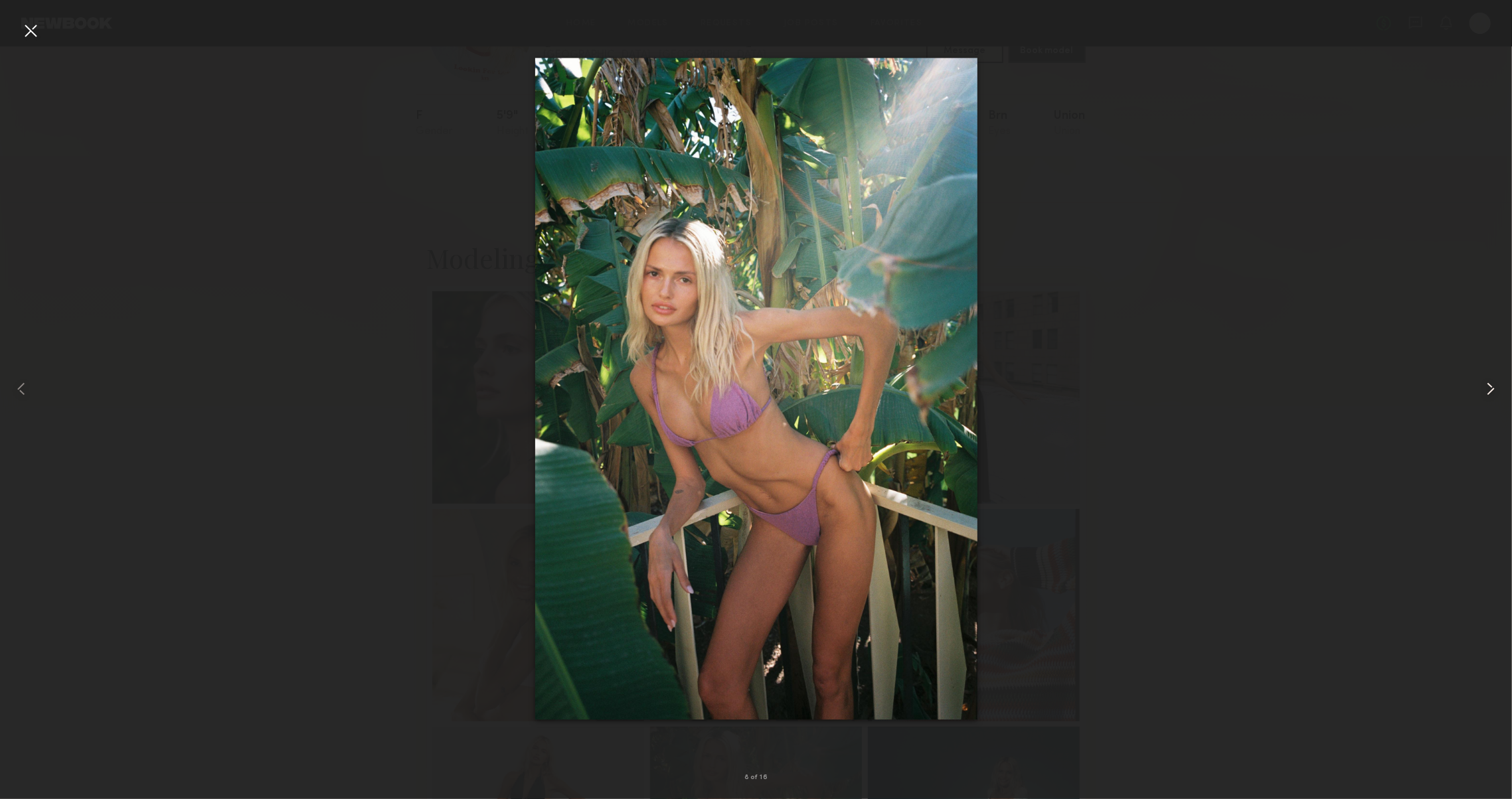
click at [1498, 390] on common-icon at bounding box center [1491, 389] width 22 height 22
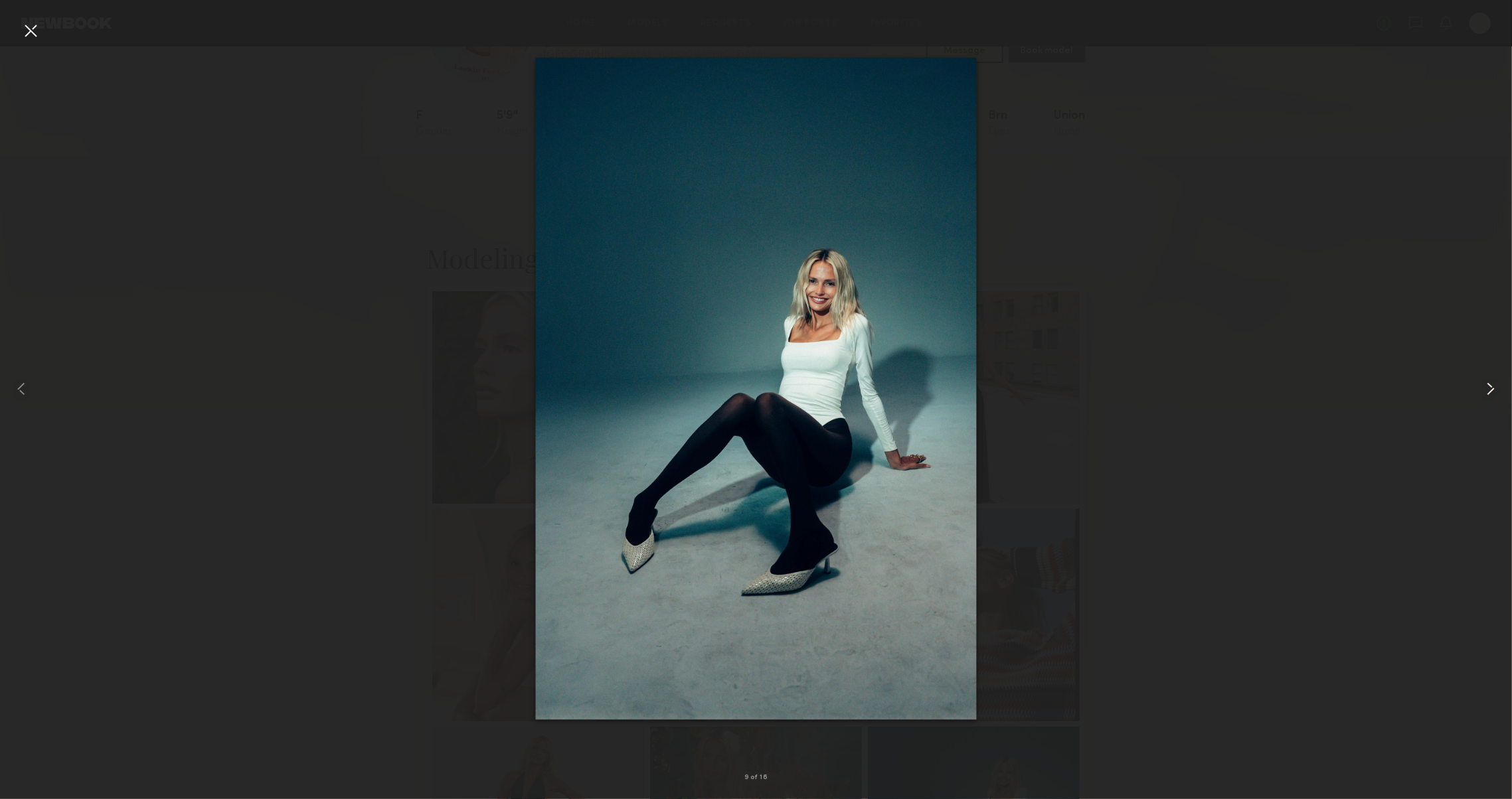
click at [1498, 390] on common-icon at bounding box center [1491, 389] width 22 height 22
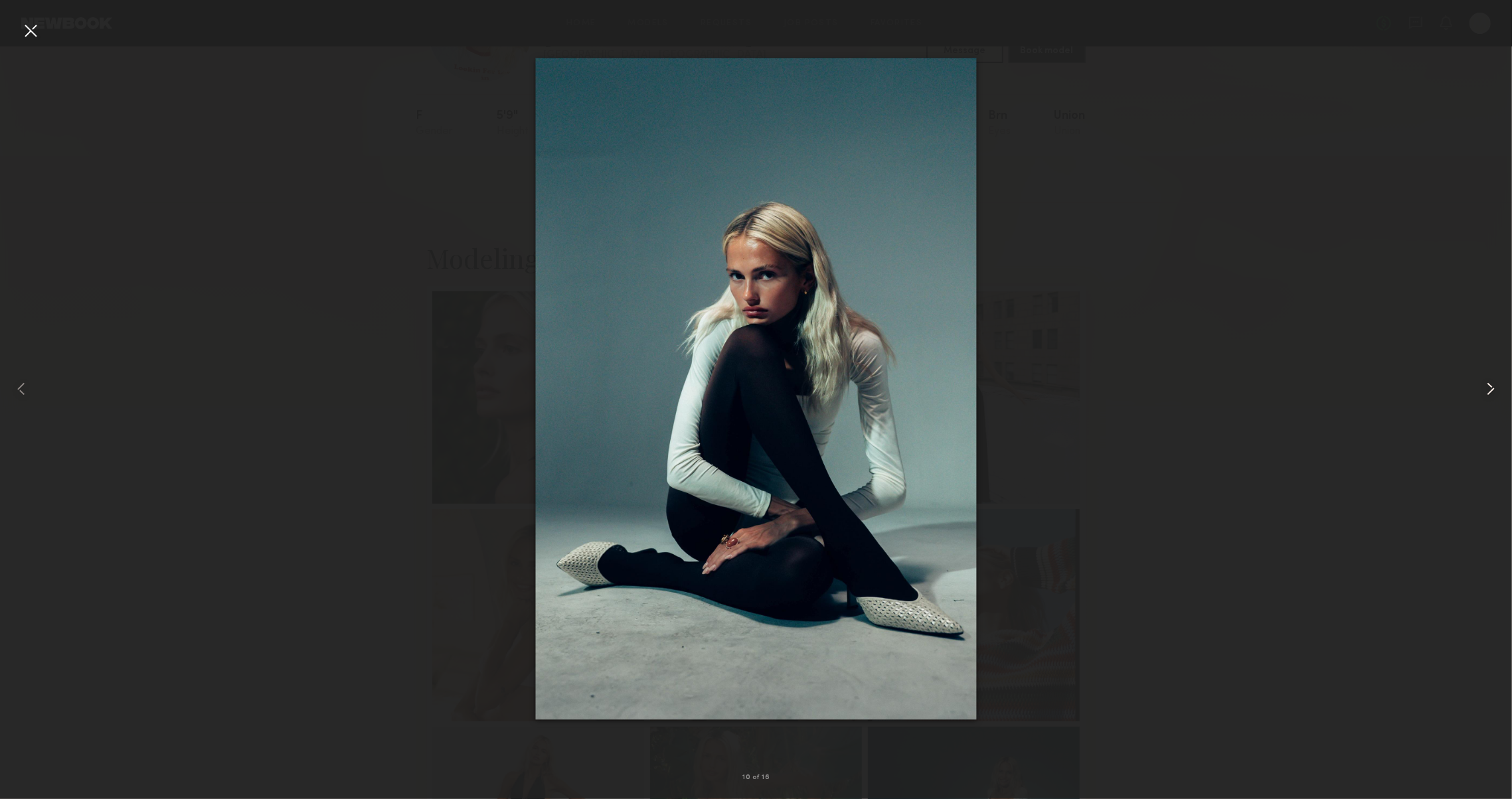
click at [1498, 390] on common-icon at bounding box center [1491, 389] width 22 height 22
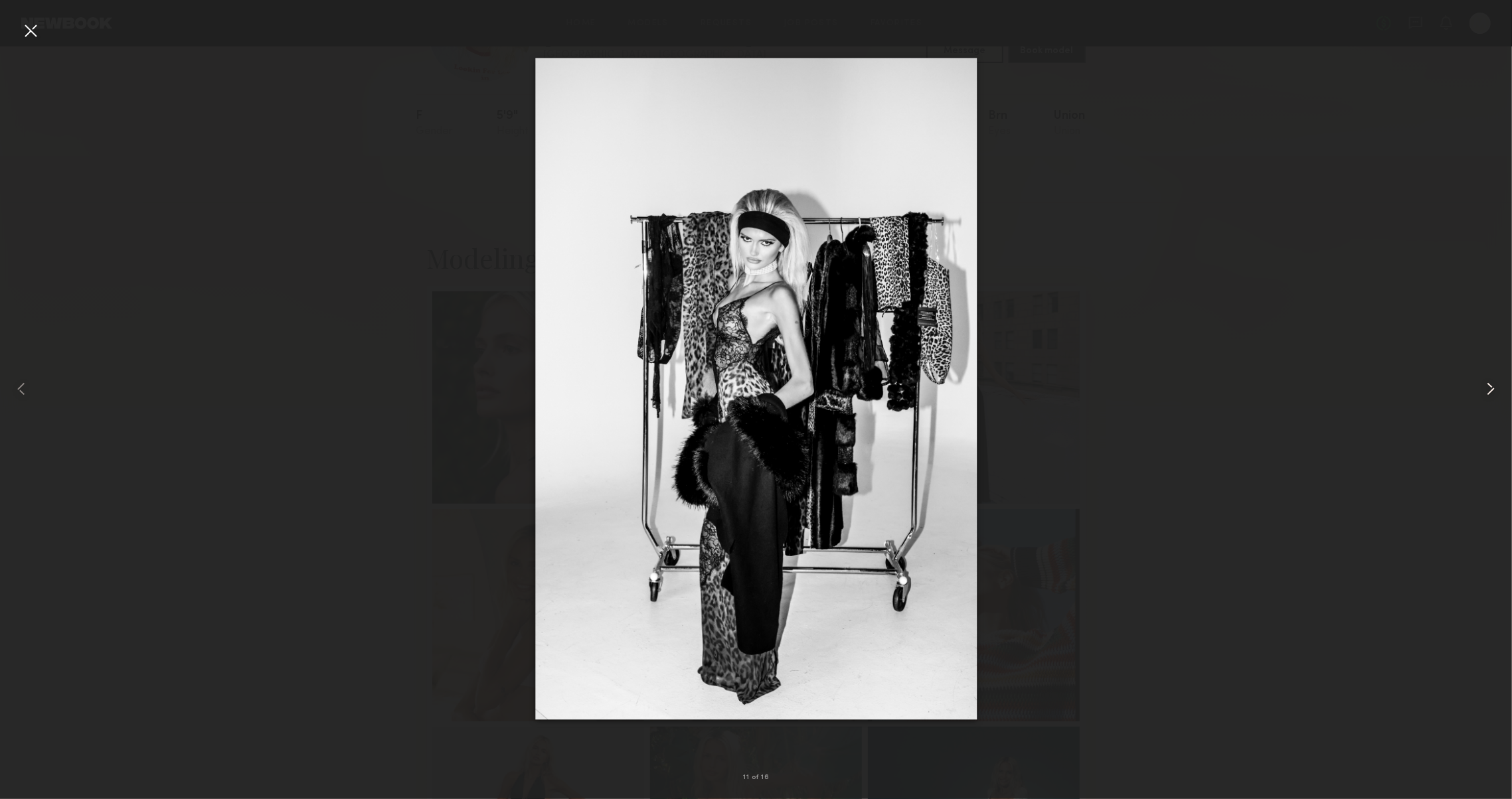
click at [1498, 390] on common-icon at bounding box center [1491, 389] width 22 height 22
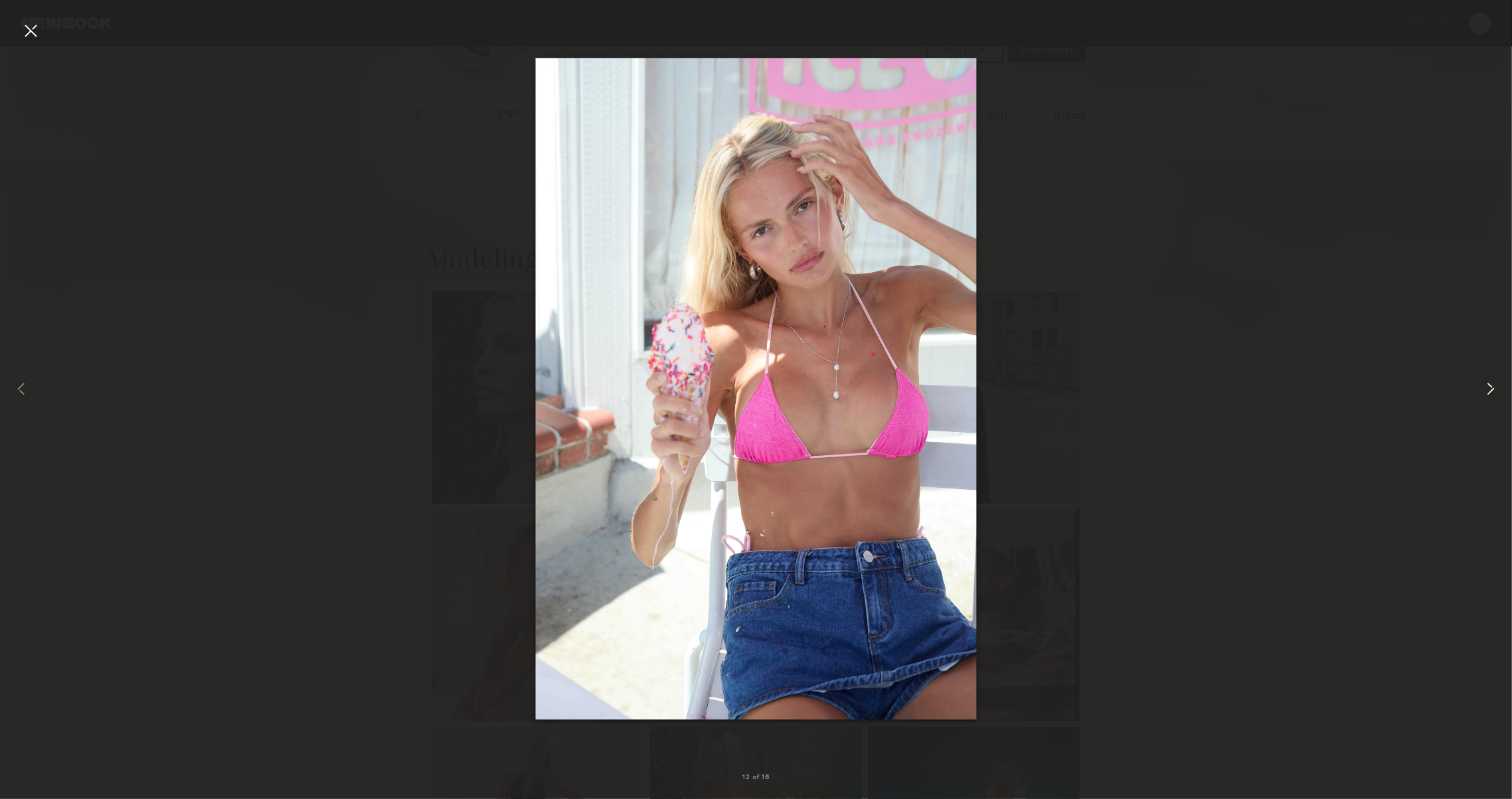
click at [1498, 390] on common-icon at bounding box center [1491, 389] width 22 height 22
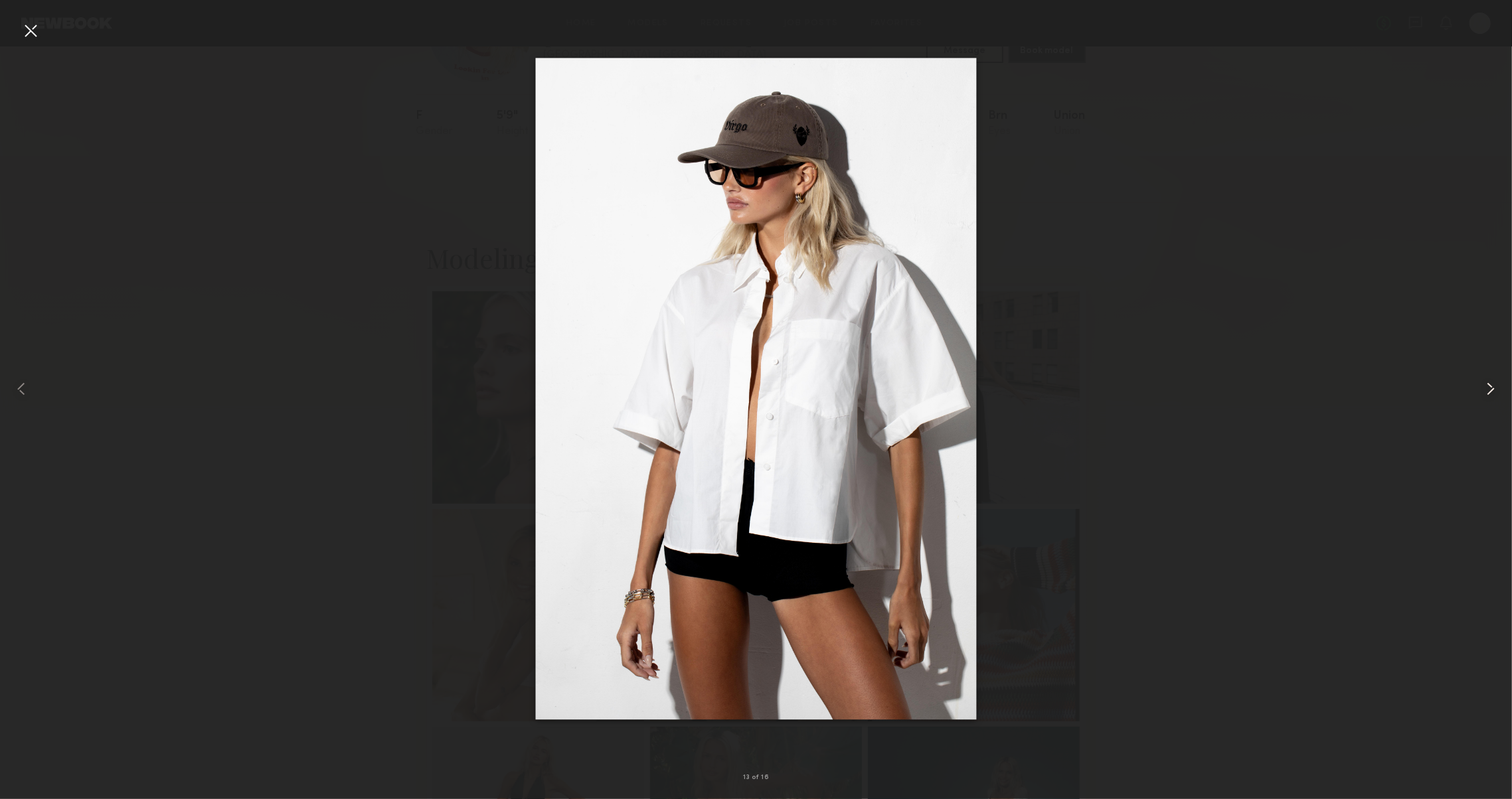
click at [1498, 390] on common-icon at bounding box center [1491, 389] width 22 height 22
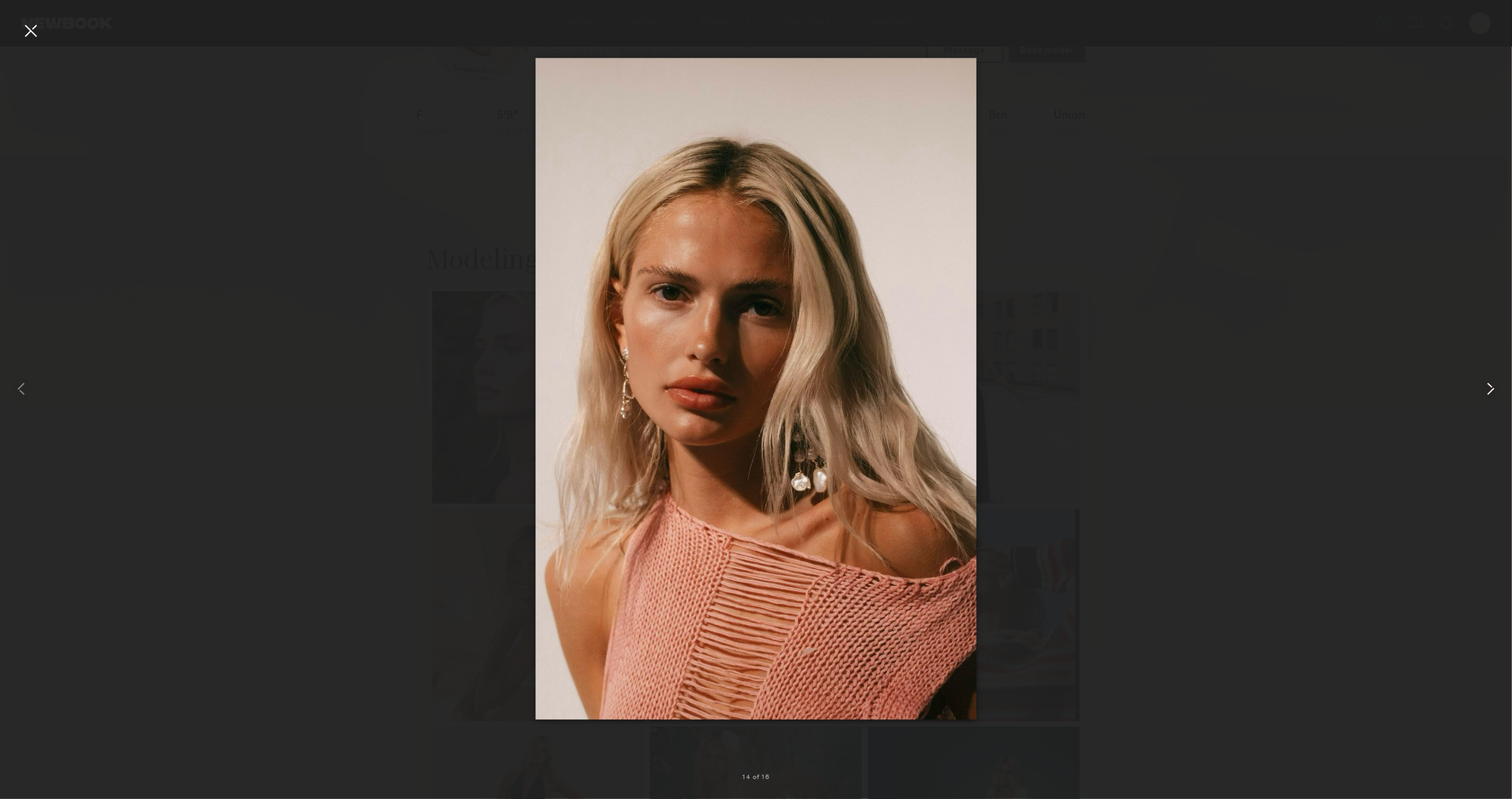
click at [1497, 395] on common-icon at bounding box center [1491, 389] width 22 height 22
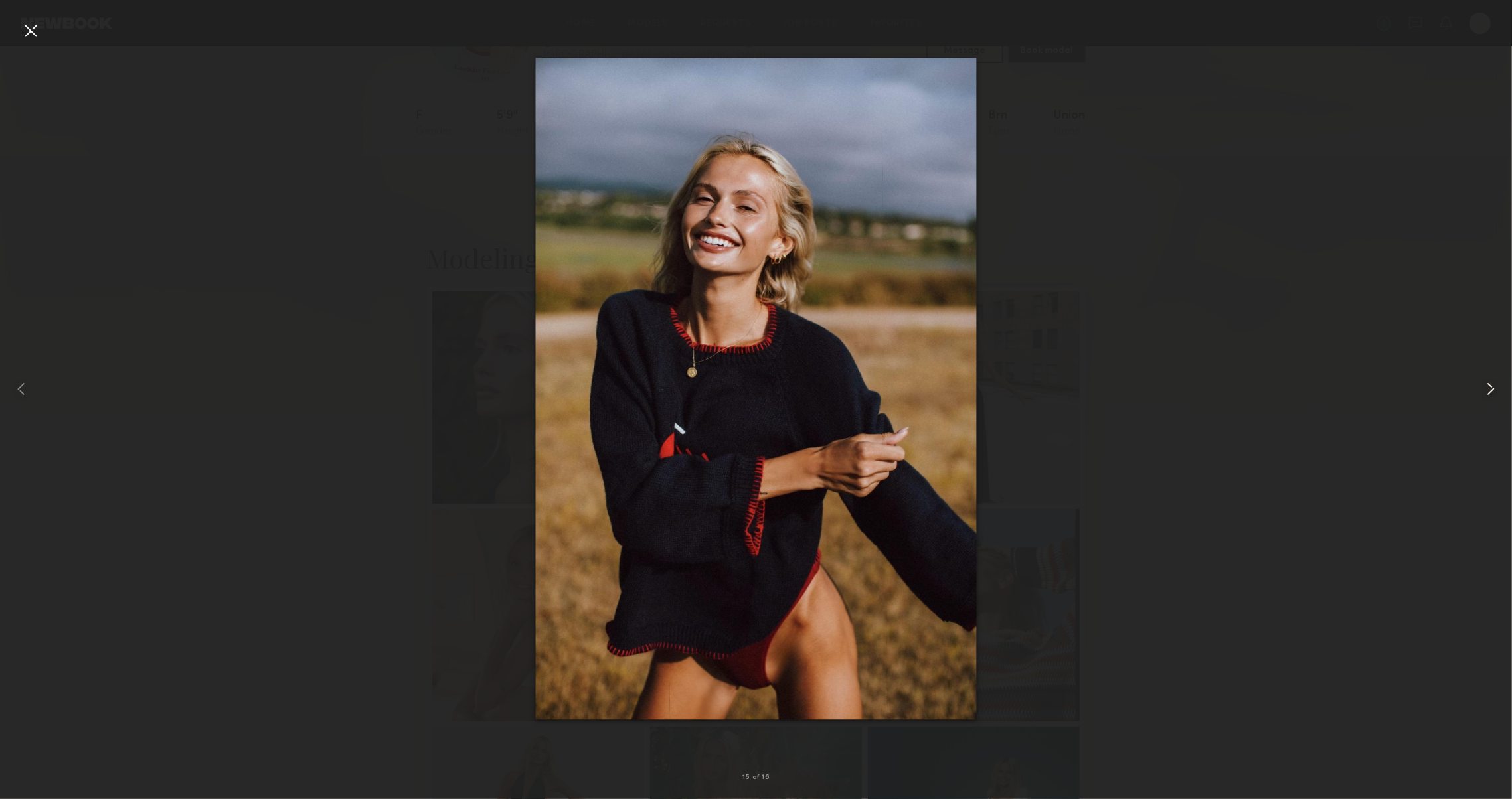
click at [1497, 395] on common-icon at bounding box center [1491, 389] width 22 height 22
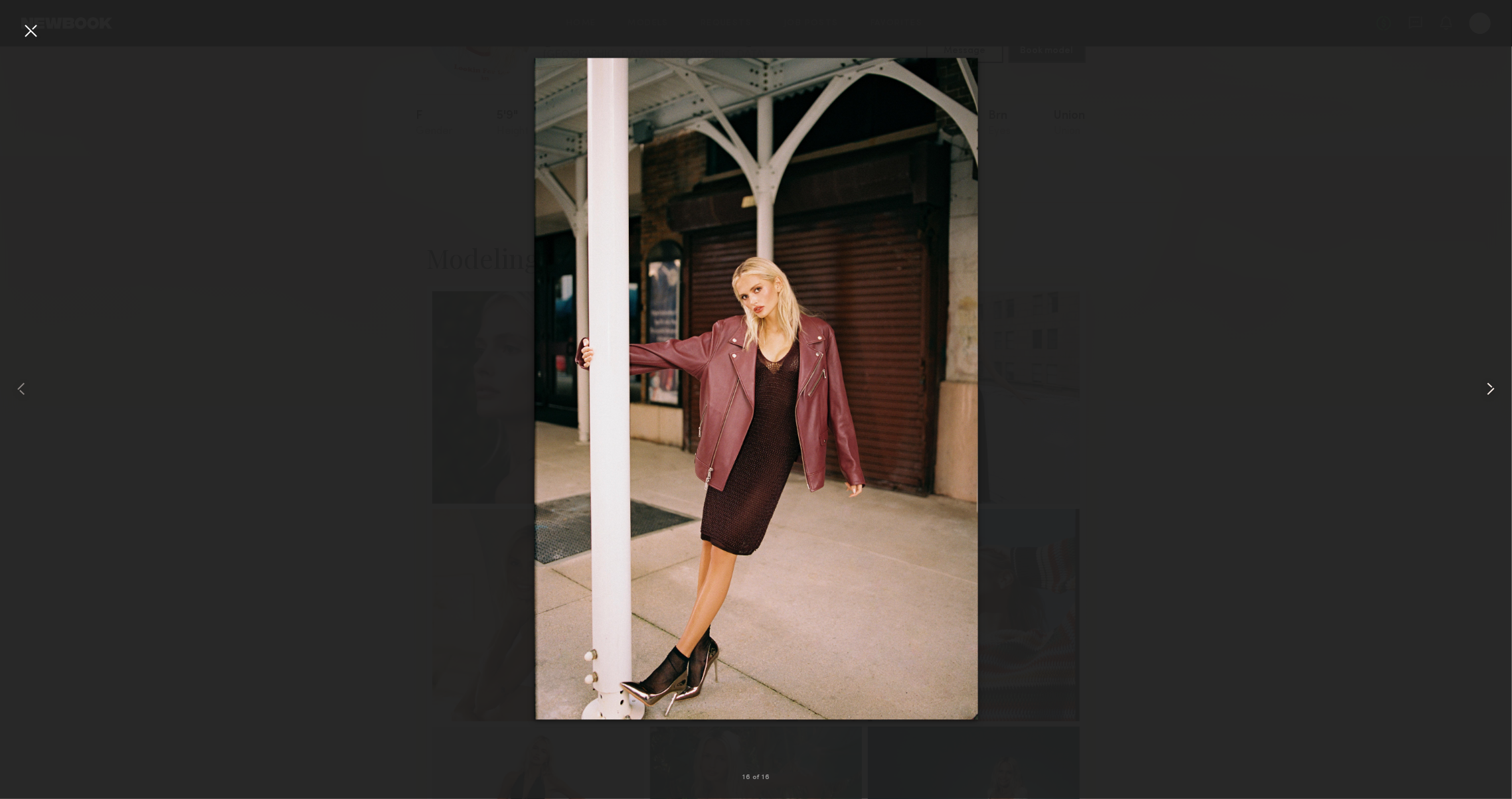
click at [1498, 396] on common-icon at bounding box center [1491, 389] width 22 height 22
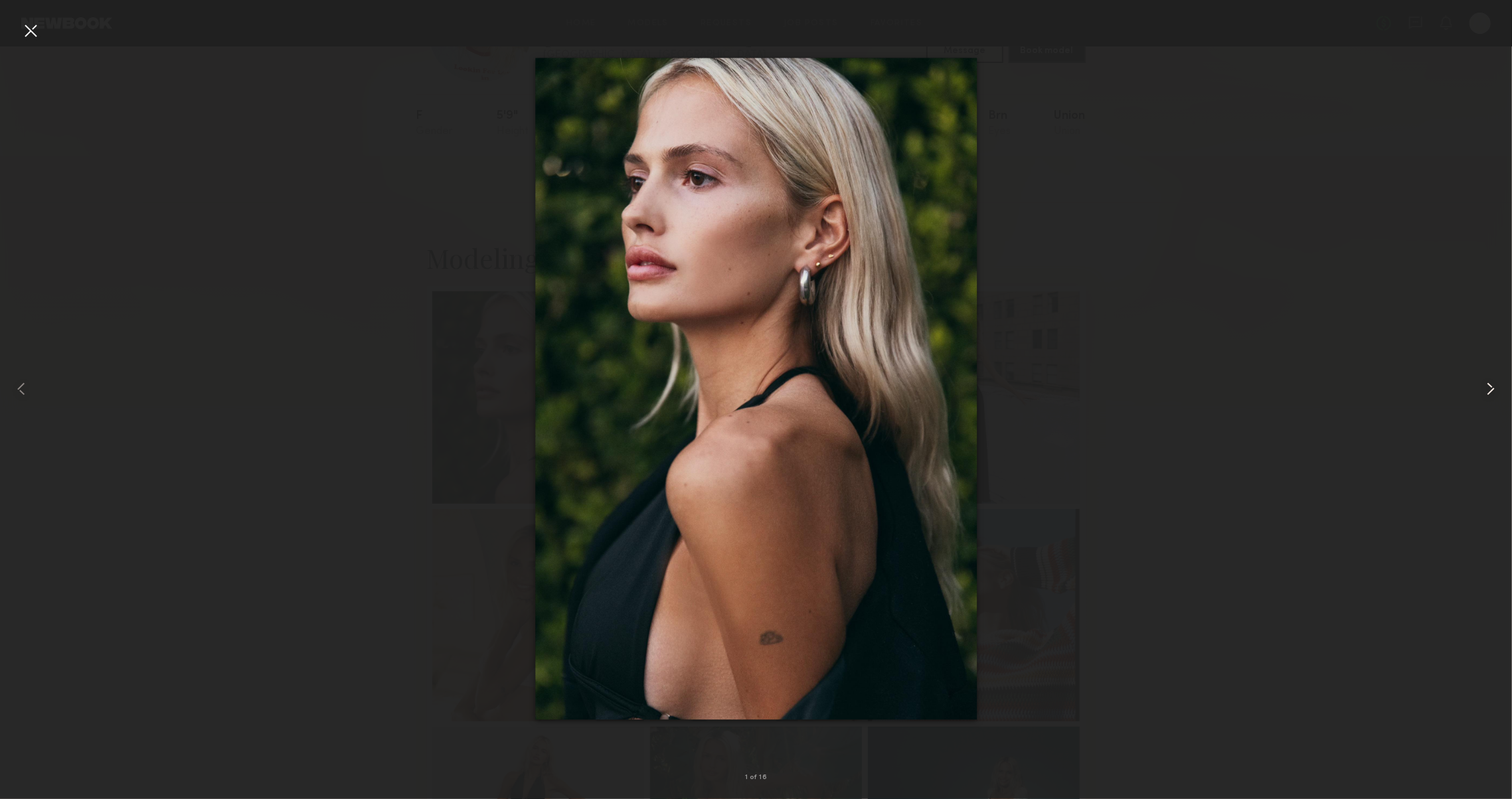
click at [1498, 396] on common-icon at bounding box center [1491, 389] width 22 height 22
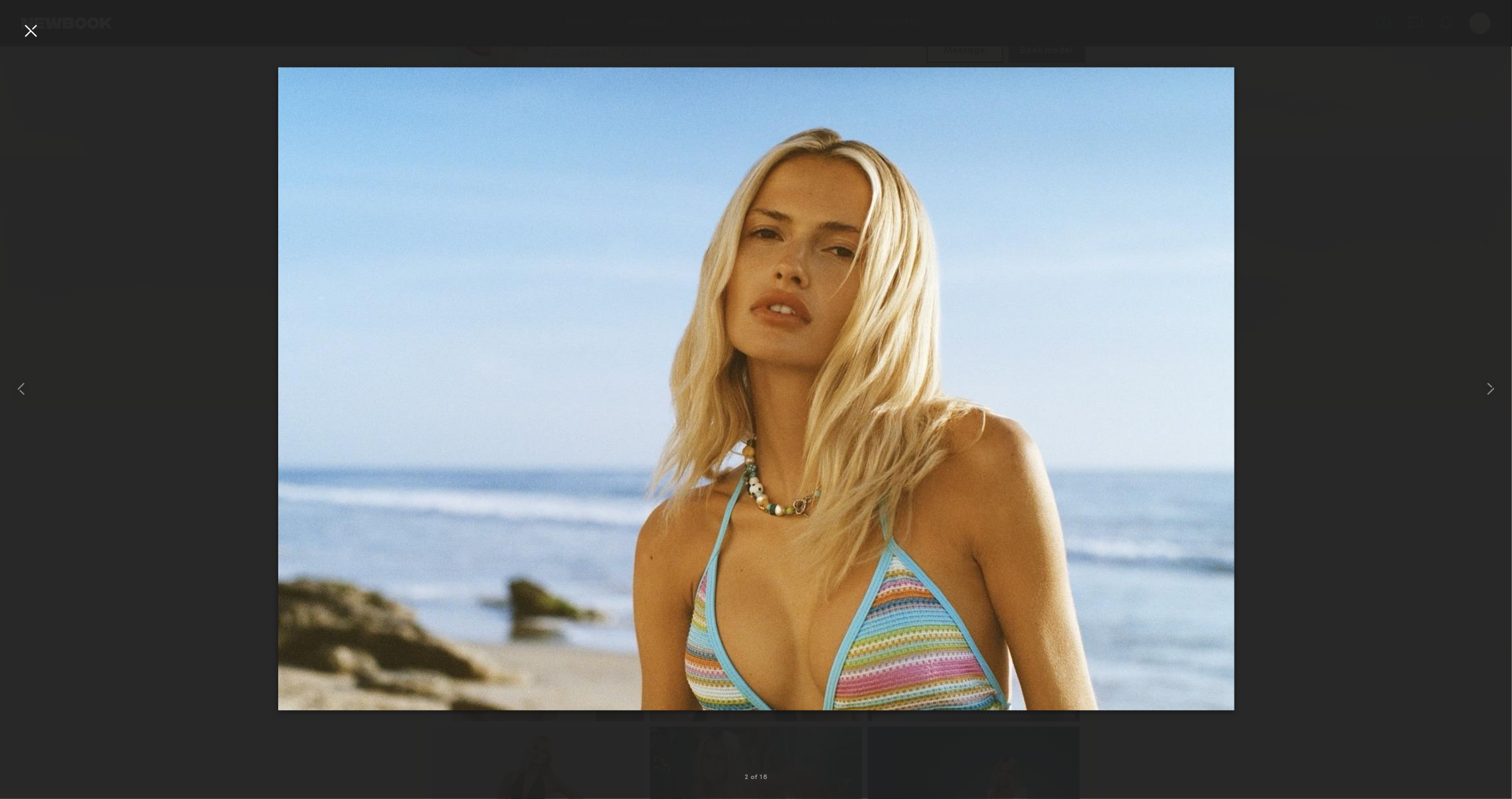
click at [25, 32] on div at bounding box center [31, 31] width 22 height 22
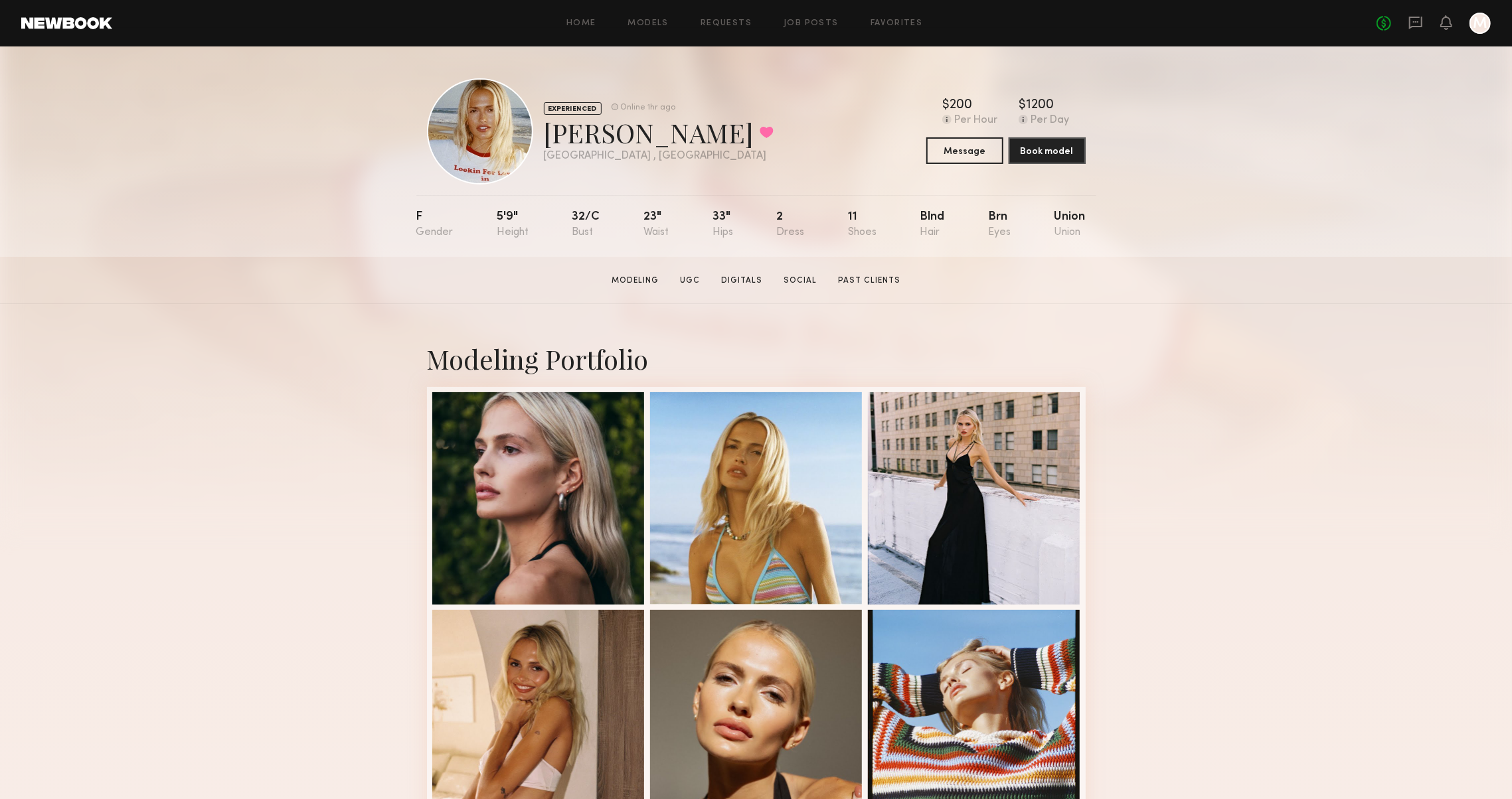
scroll to position [0, 0]
